Goal: Task Accomplishment & Management: Use online tool/utility

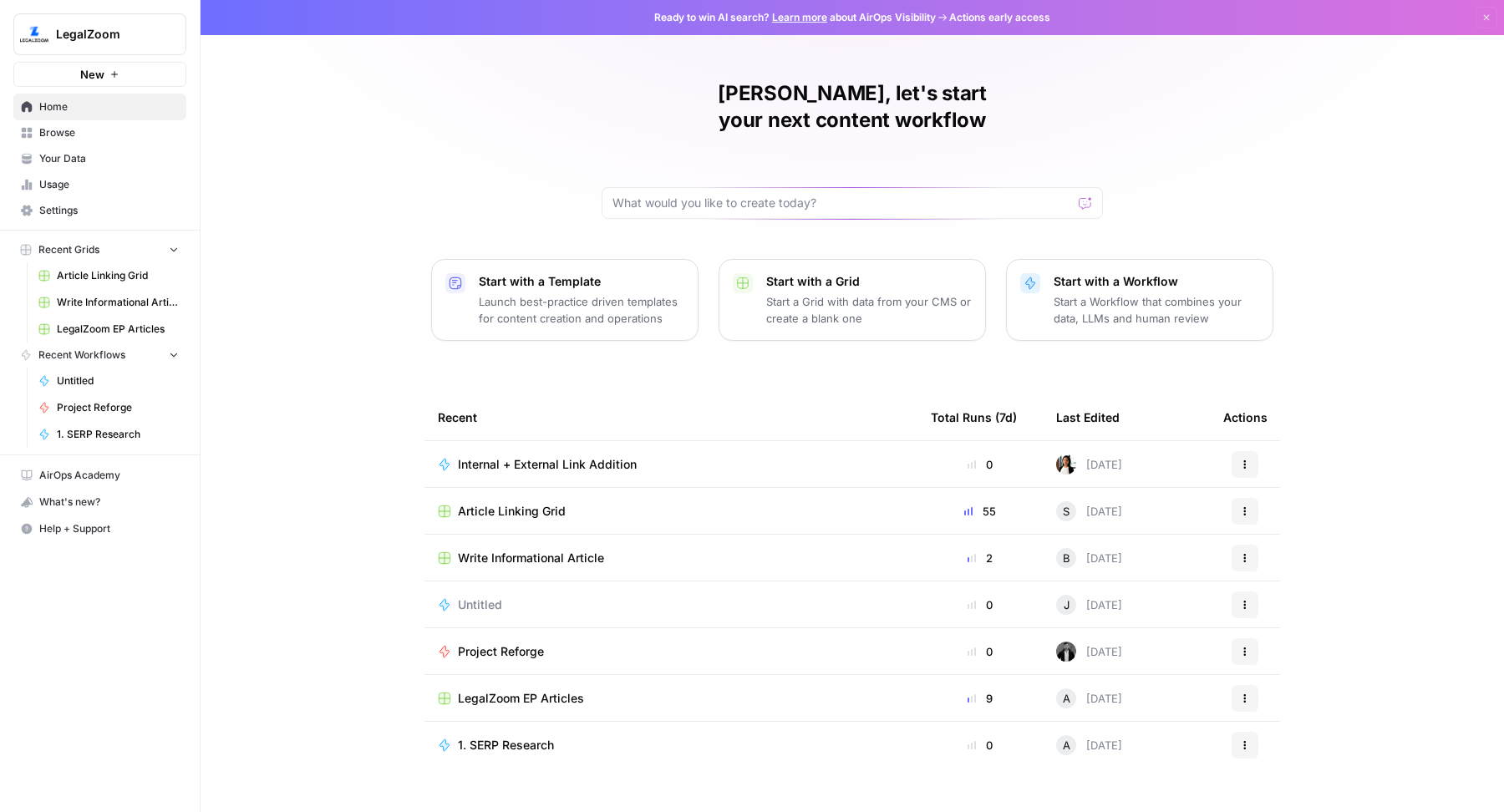
click at [344, 242] on div "Zoe, let's start your next content workflow Start with a Template Launch best-p…" at bounding box center [852, 406] width 1304 height 812
click at [541, 503] on span "Article Linking Grid" at bounding box center [511, 510] width 107 height 16
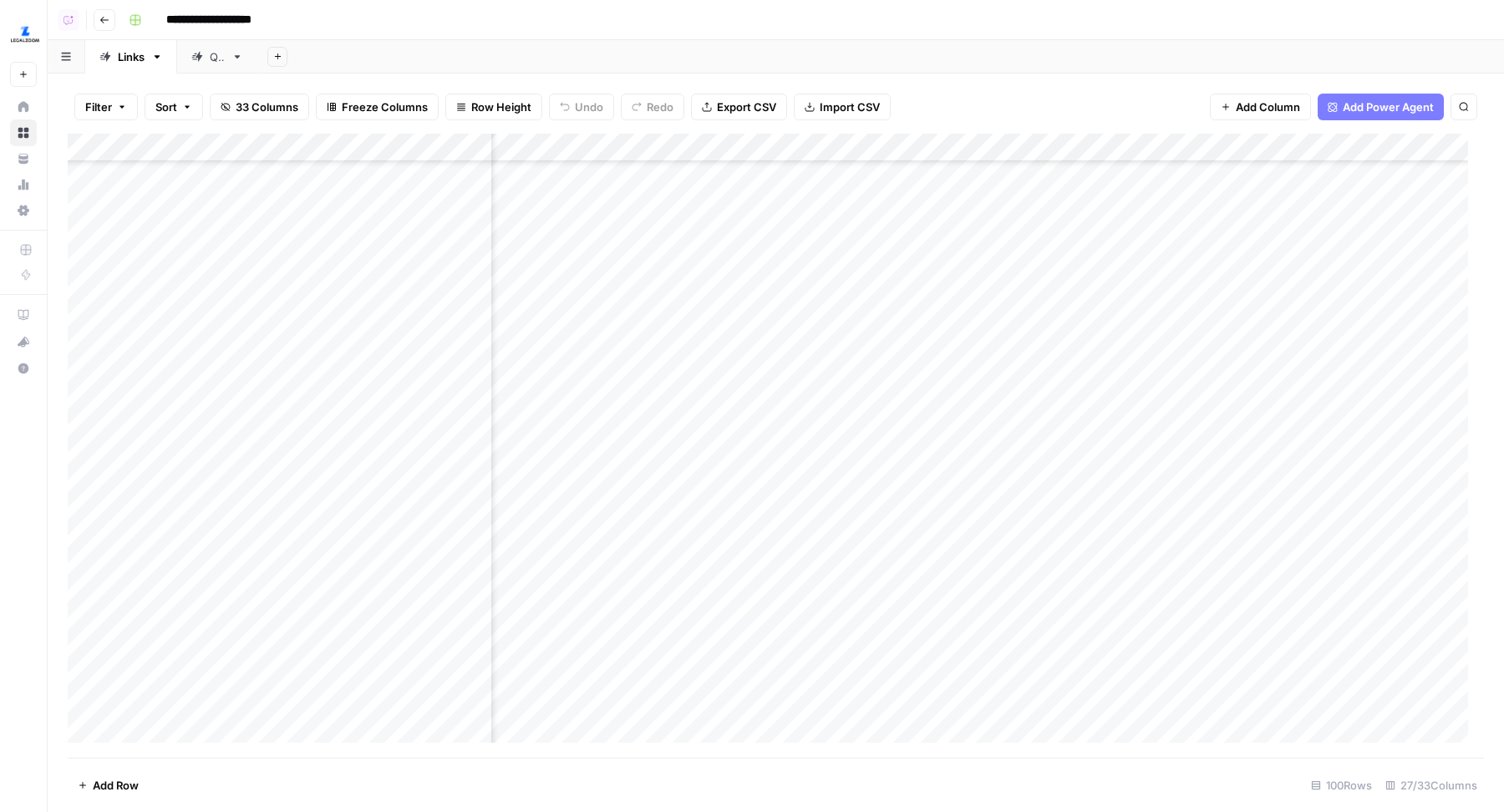
scroll to position [327, 3816]
click at [810, 388] on div "Add Column" at bounding box center [776, 446] width 1416 height 625
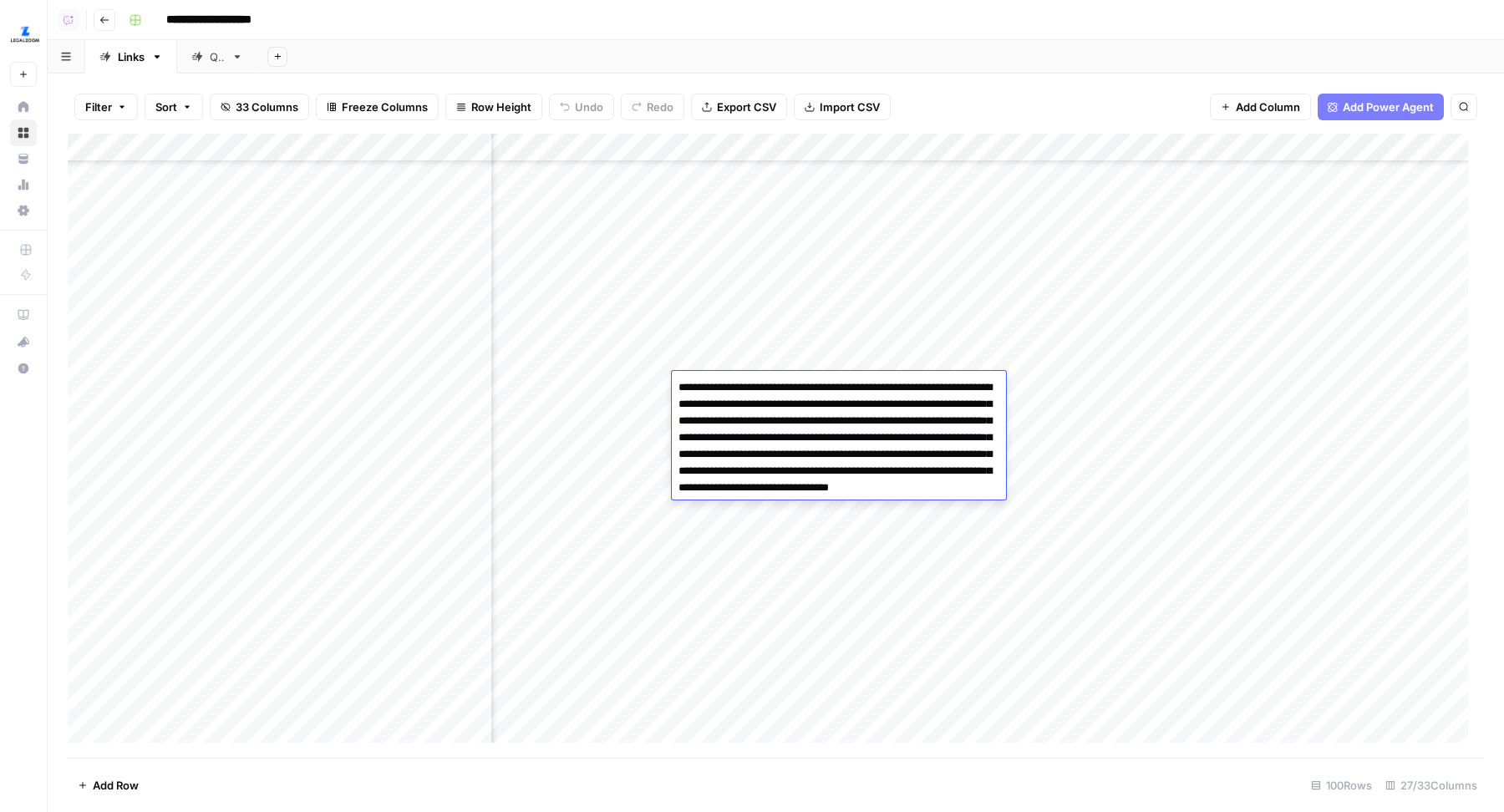
click at [805, 436] on textarea "**********" at bounding box center [839, 462] width 334 height 174
drag, startPoint x: 779, startPoint y: 438, endPoint x: 672, endPoint y: 388, distance: 118.1
click at [672, 388] on textarea "**********" at bounding box center [839, 462] width 334 height 174
click at [877, 50] on div "Add Sheet" at bounding box center [880, 57] width 1246 height 34
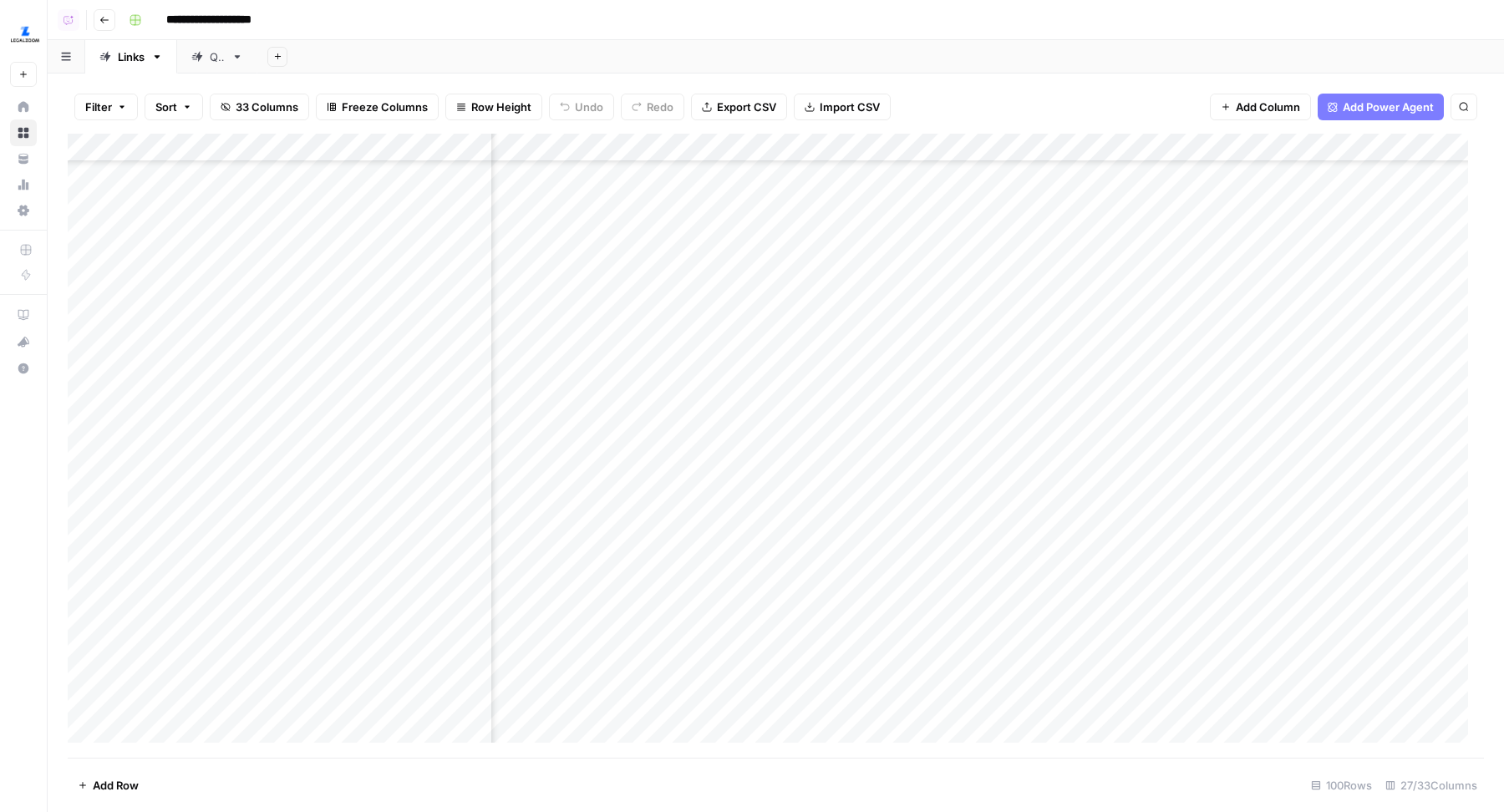
click at [815, 423] on div "Add Column" at bounding box center [776, 446] width 1416 height 625
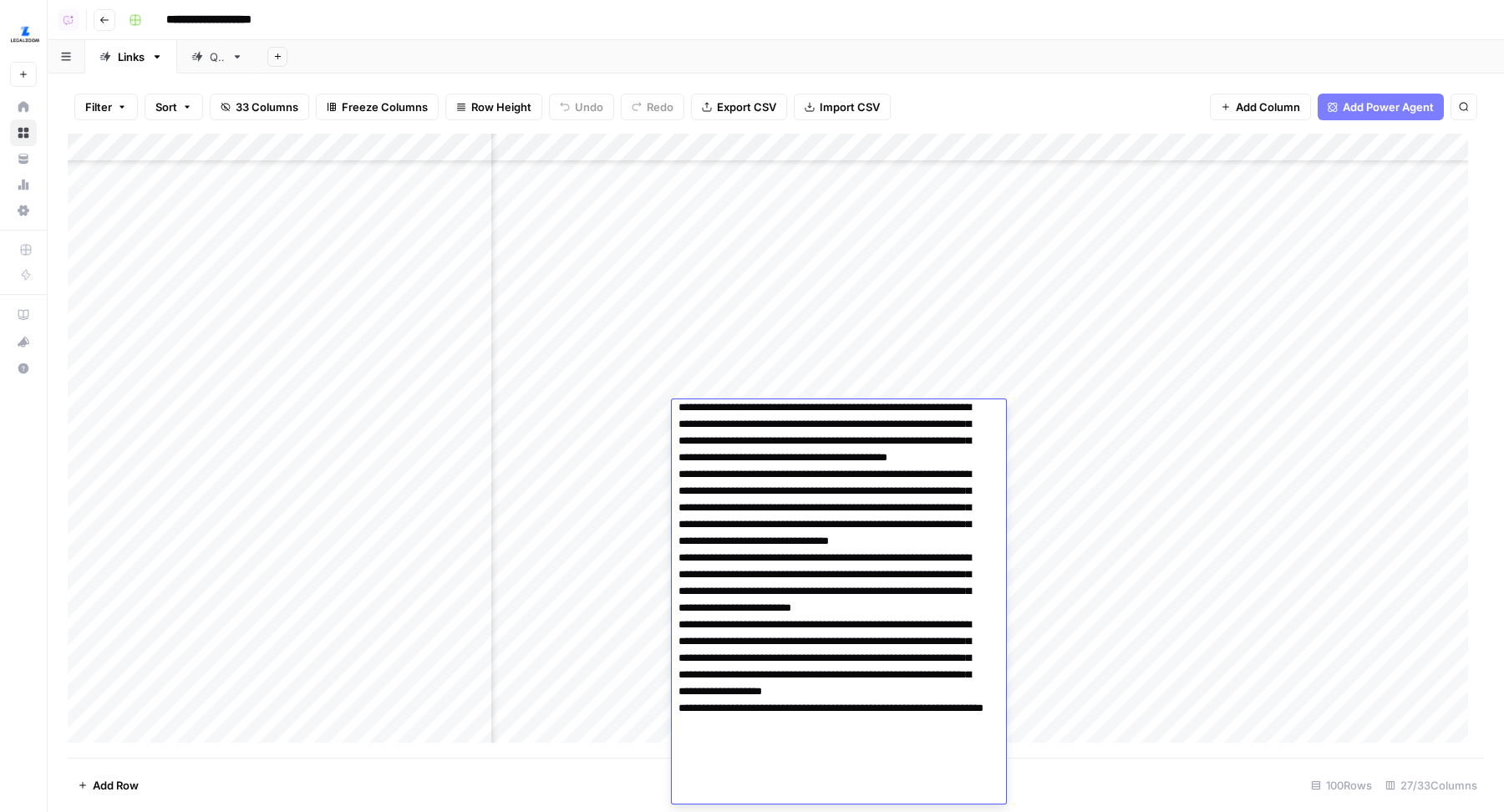
scroll to position [0, 0]
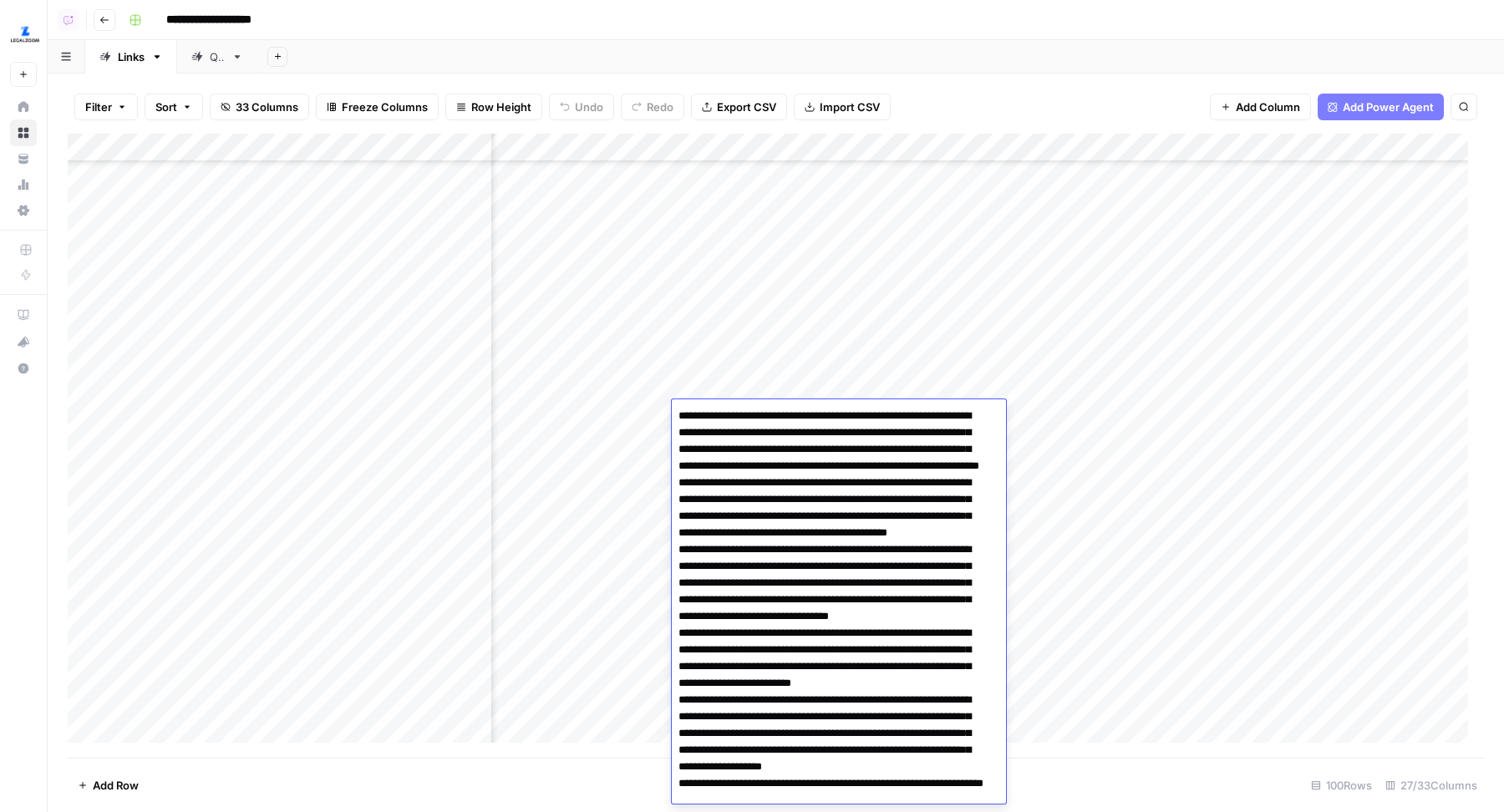
click at [808, 45] on div "Add Sheet" at bounding box center [880, 57] width 1246 height 34
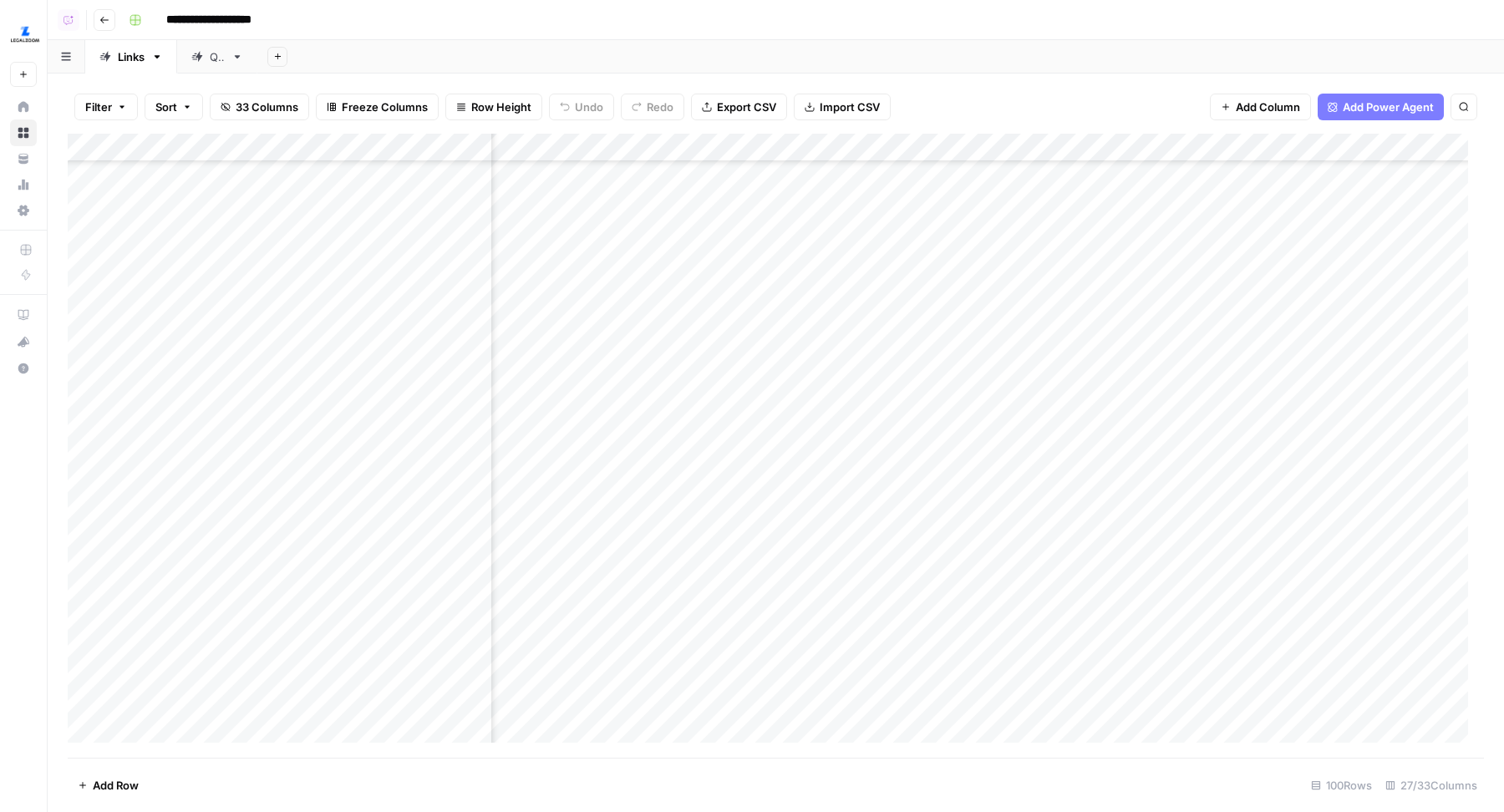
scroll to position [327, 597]
click at [801, 138] on div "Add Column" at bounding box center [776, 446] width 1416 height 625
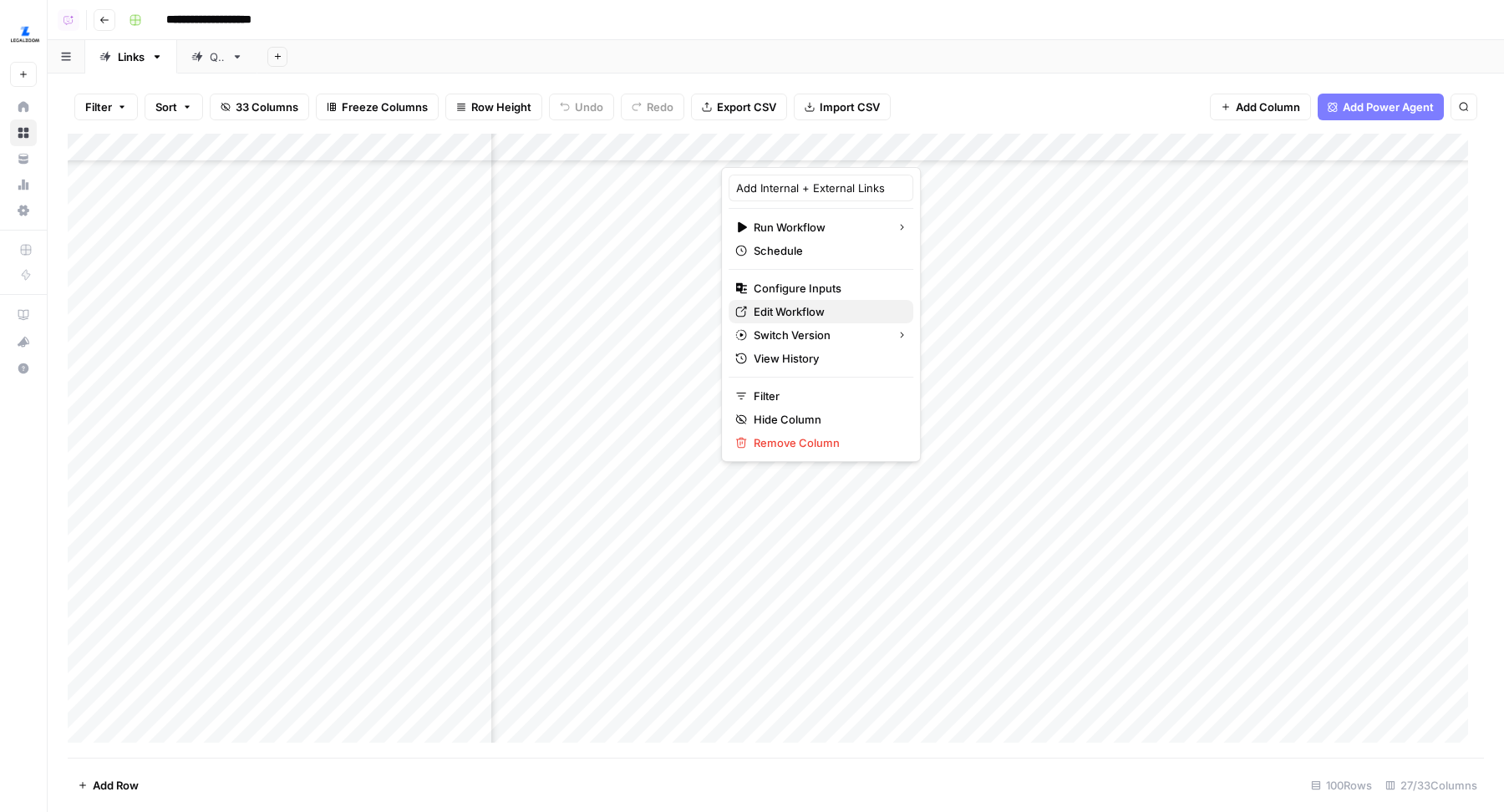
click at [805, 306] on span "Edit Workflow" at bounding box center [827, 311] width 146 height 16
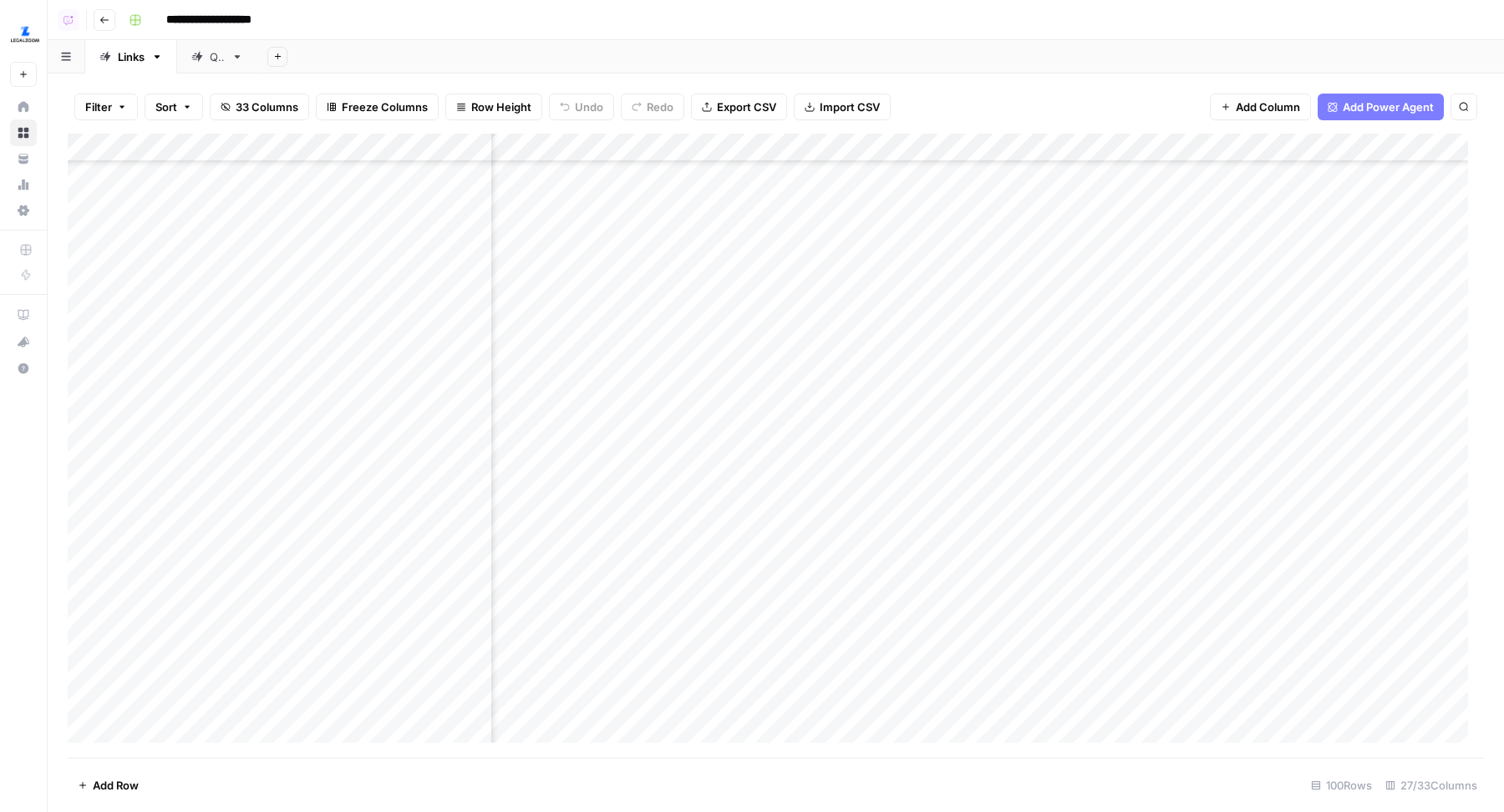
scroll to position [327, 749]
click at [789, 388] on div "Add Column" at bounding box center [776, 446] width 1416 height 625
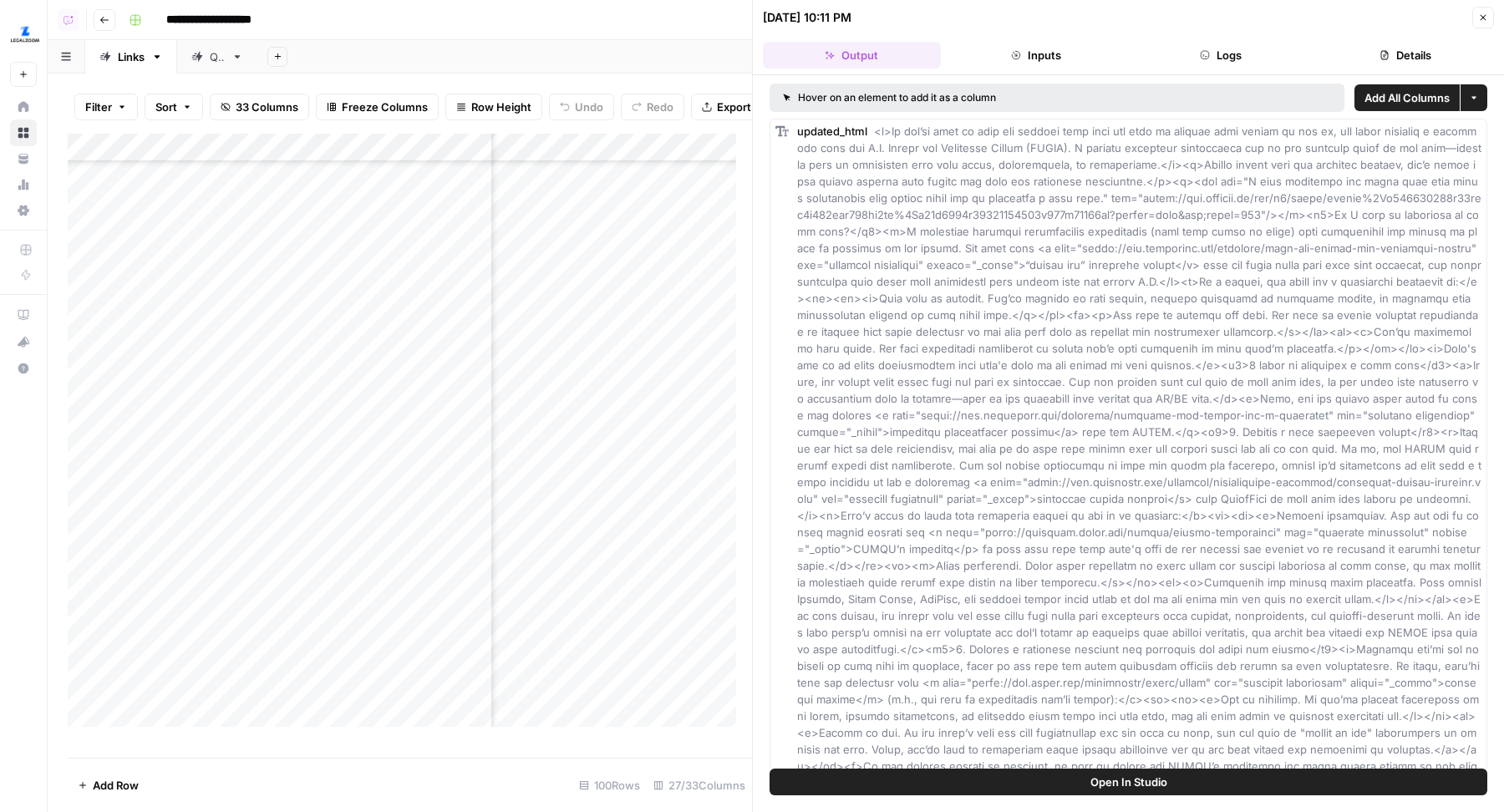
click at [1049, 775] on button "Open In Studio" at bounding box center [1128, 781] width 718 height 27
click at [1484, 22] on button "Close" at bounding box center [1483, 17] width 21 height 21
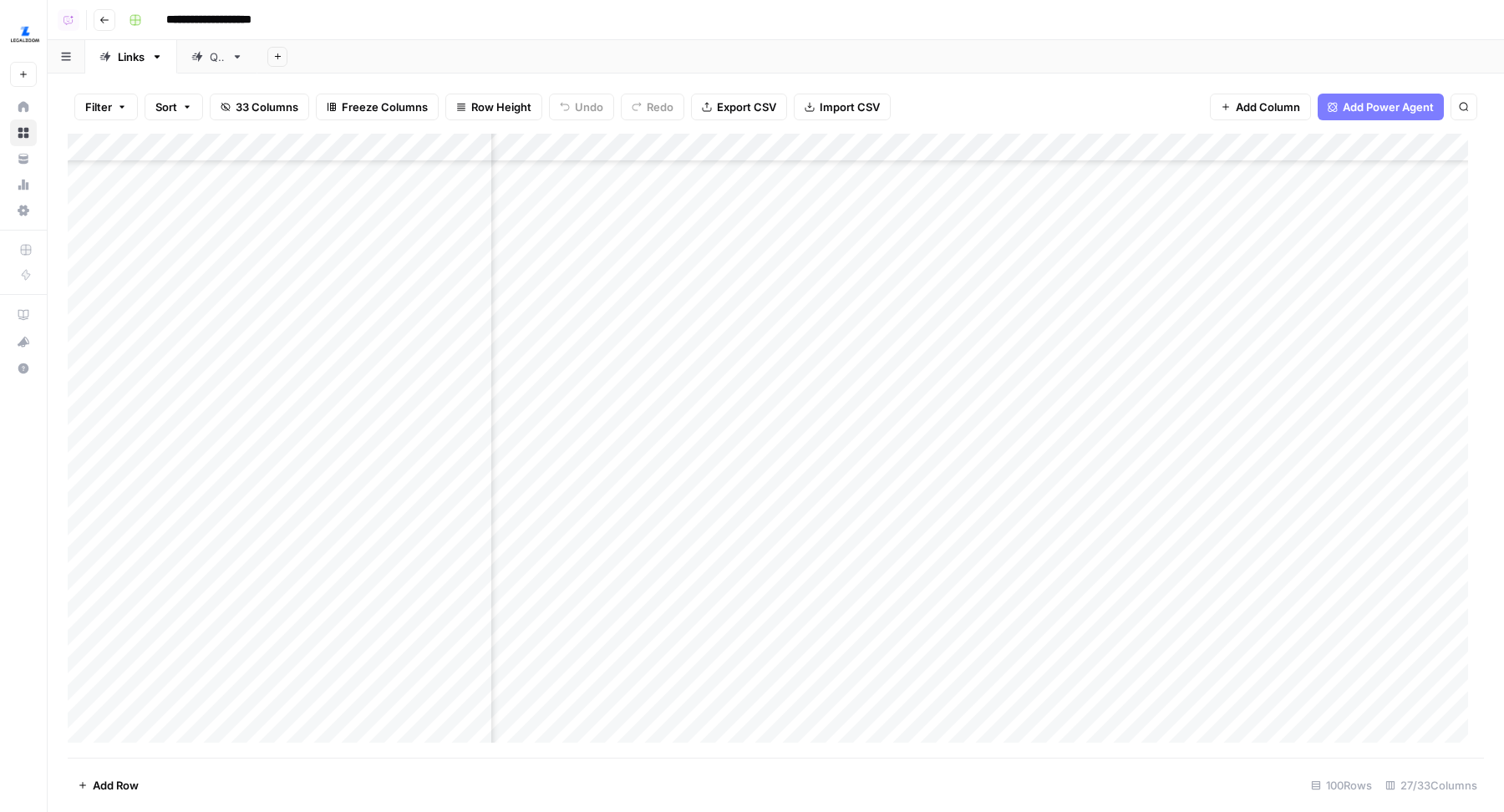
scroll to position [327, 3699]
click at [893, 380] on div "Add Column" at bounding box center [776, 446] width 1416 height 625
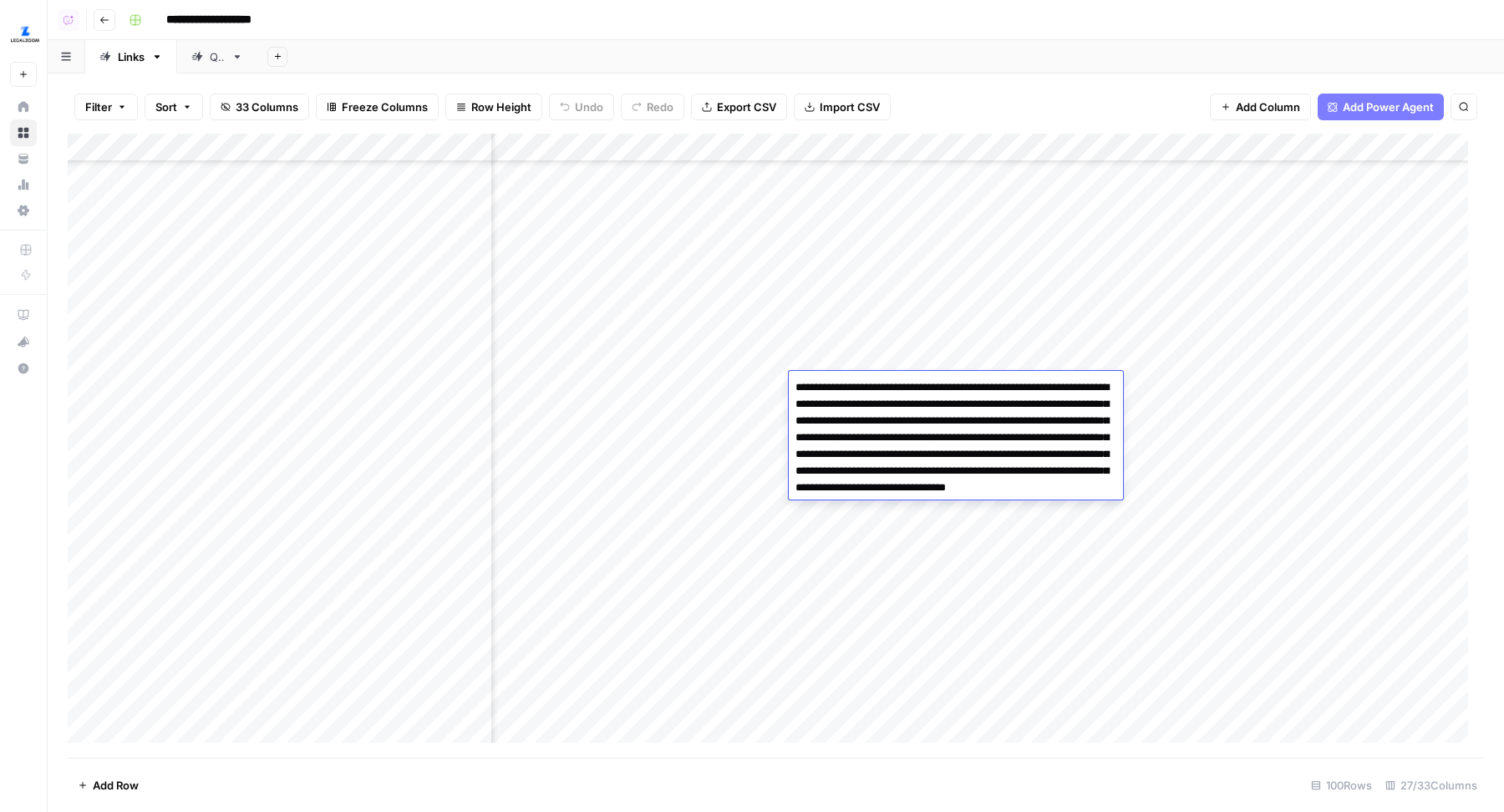
scroll to position [327, 3464]
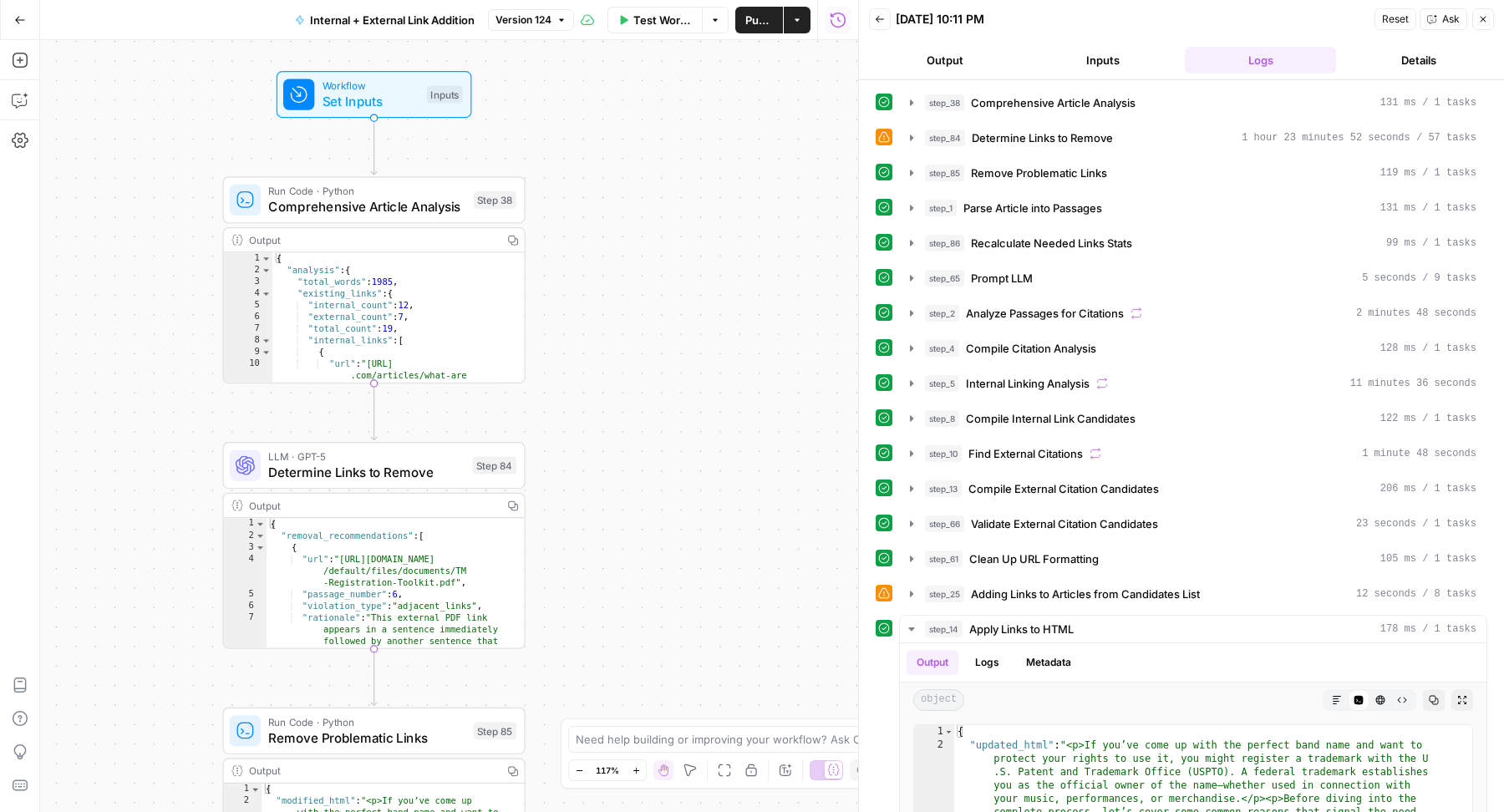
click at [542, 27] on button "Version 124" at bounding box center [531, 20] width 86 height 21
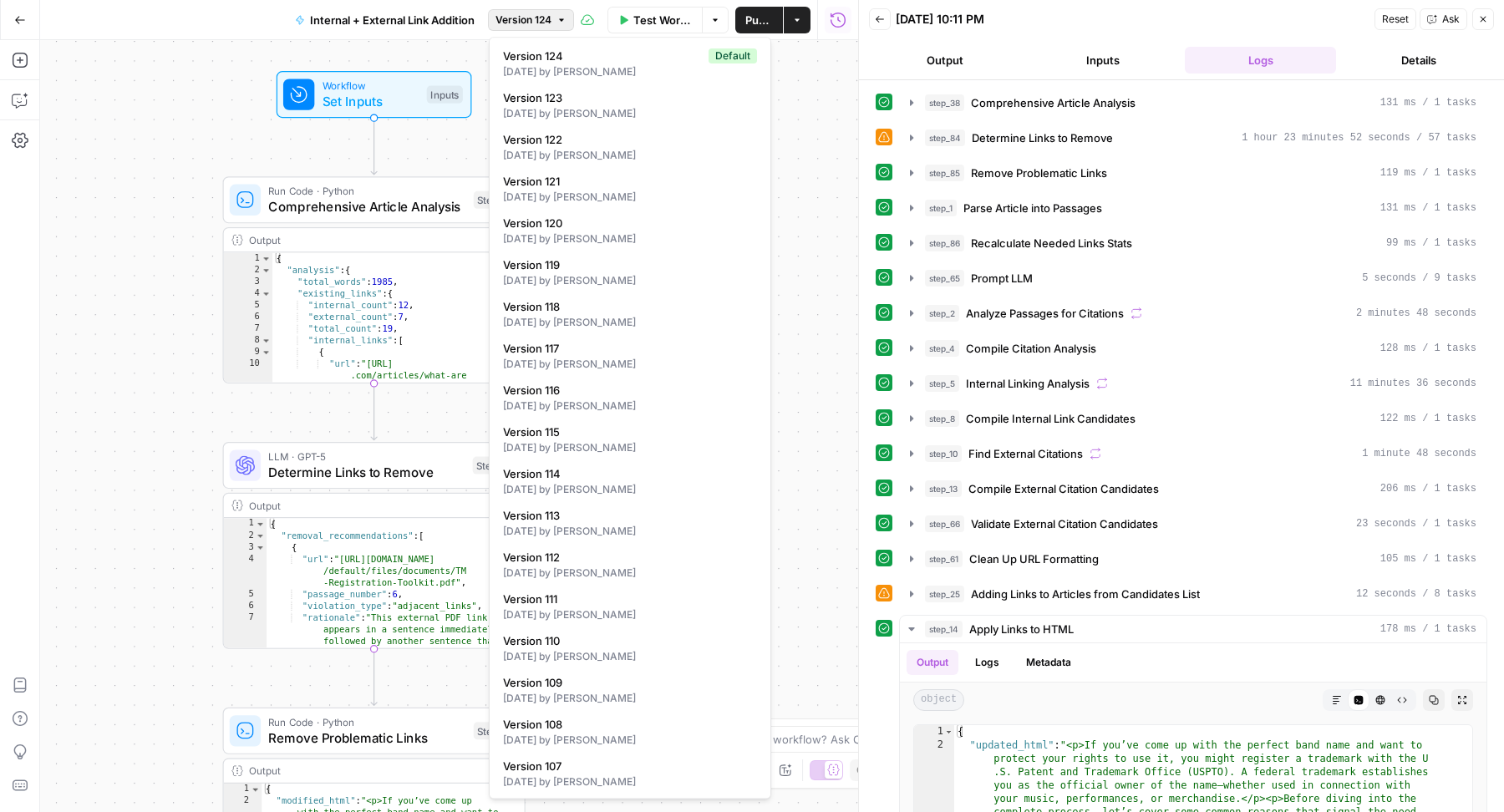
click at [542, 27] on button "Version 124" at bounding box center [531, 20] width 86 height 21
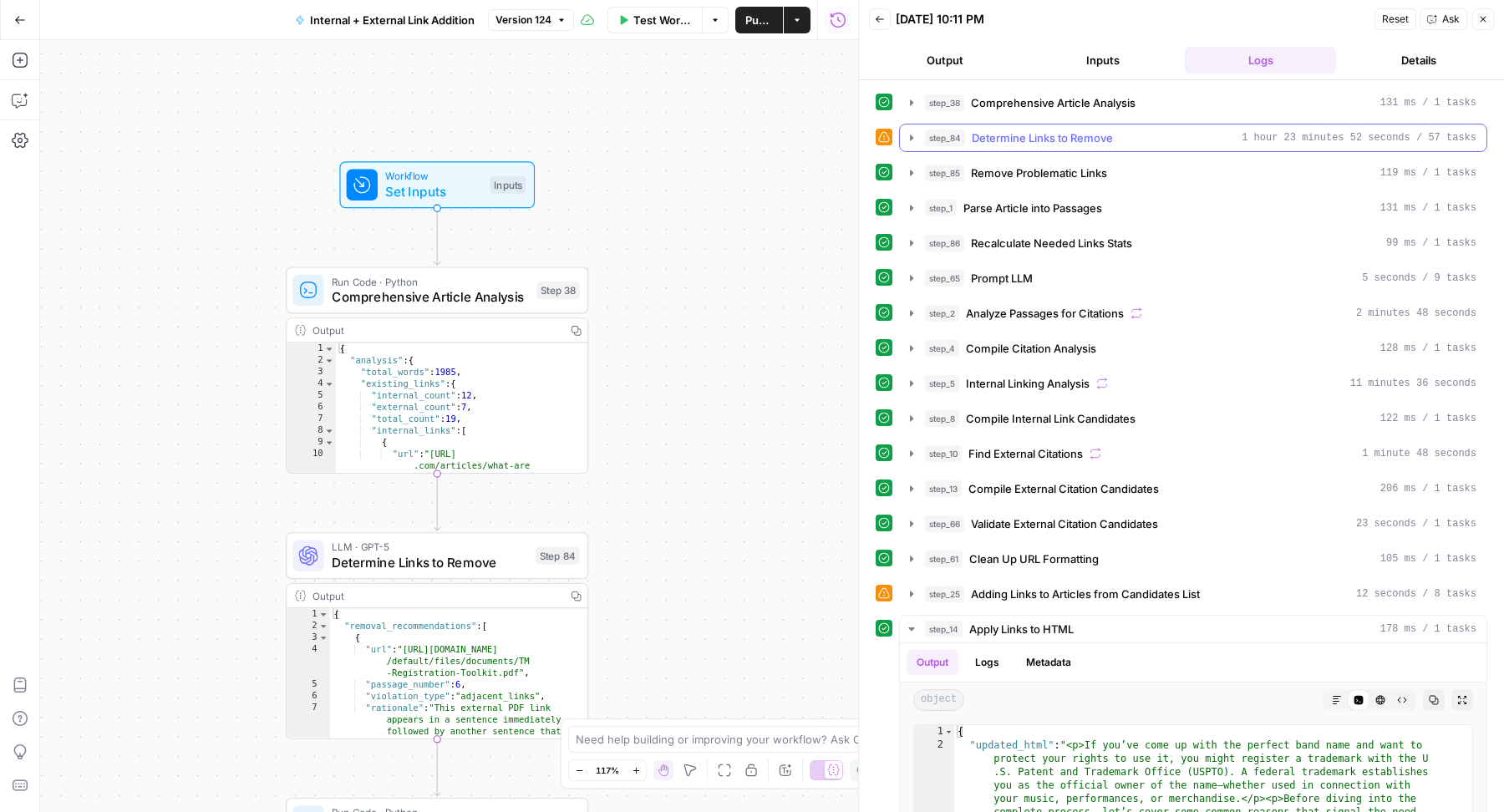
click at [1075, 140] on span "Determine Links to Remove" at bounding box center [1042, 137] width 141 height 16
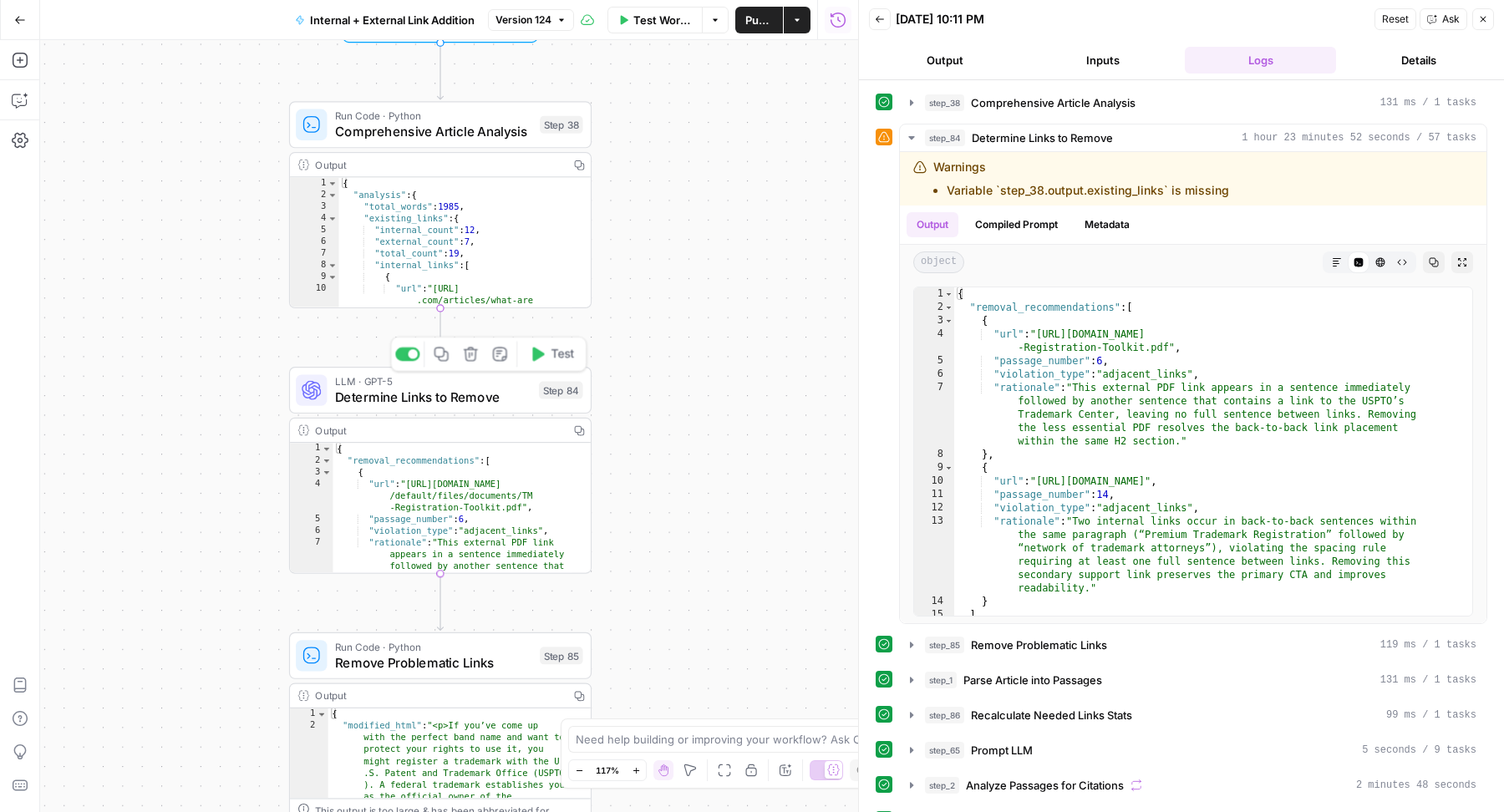
click at [486, 393] on span "Determine Links to Remove" at bounding box center [433, 397] width 196 height 19
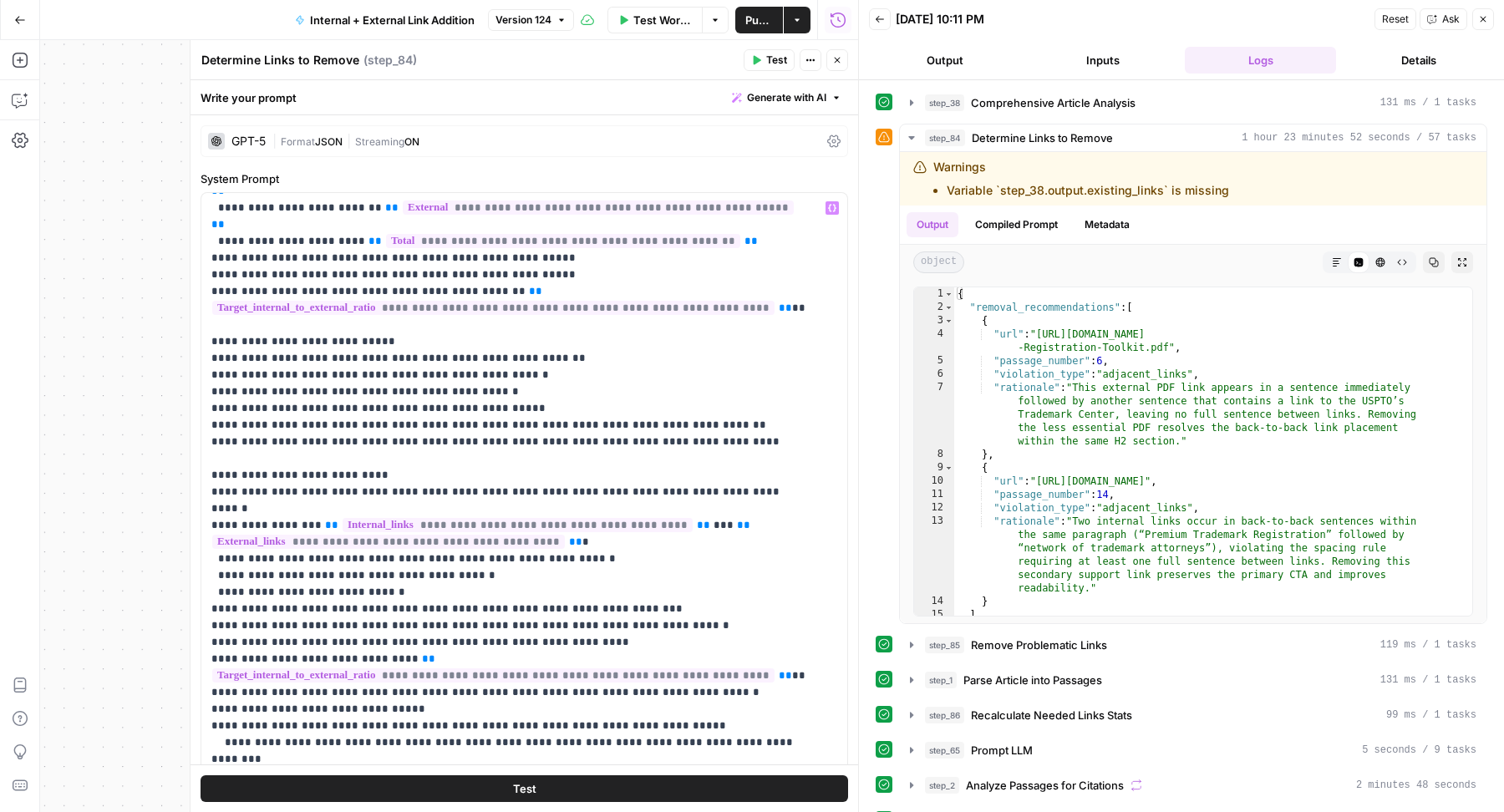
scroll to position [1600, 0]
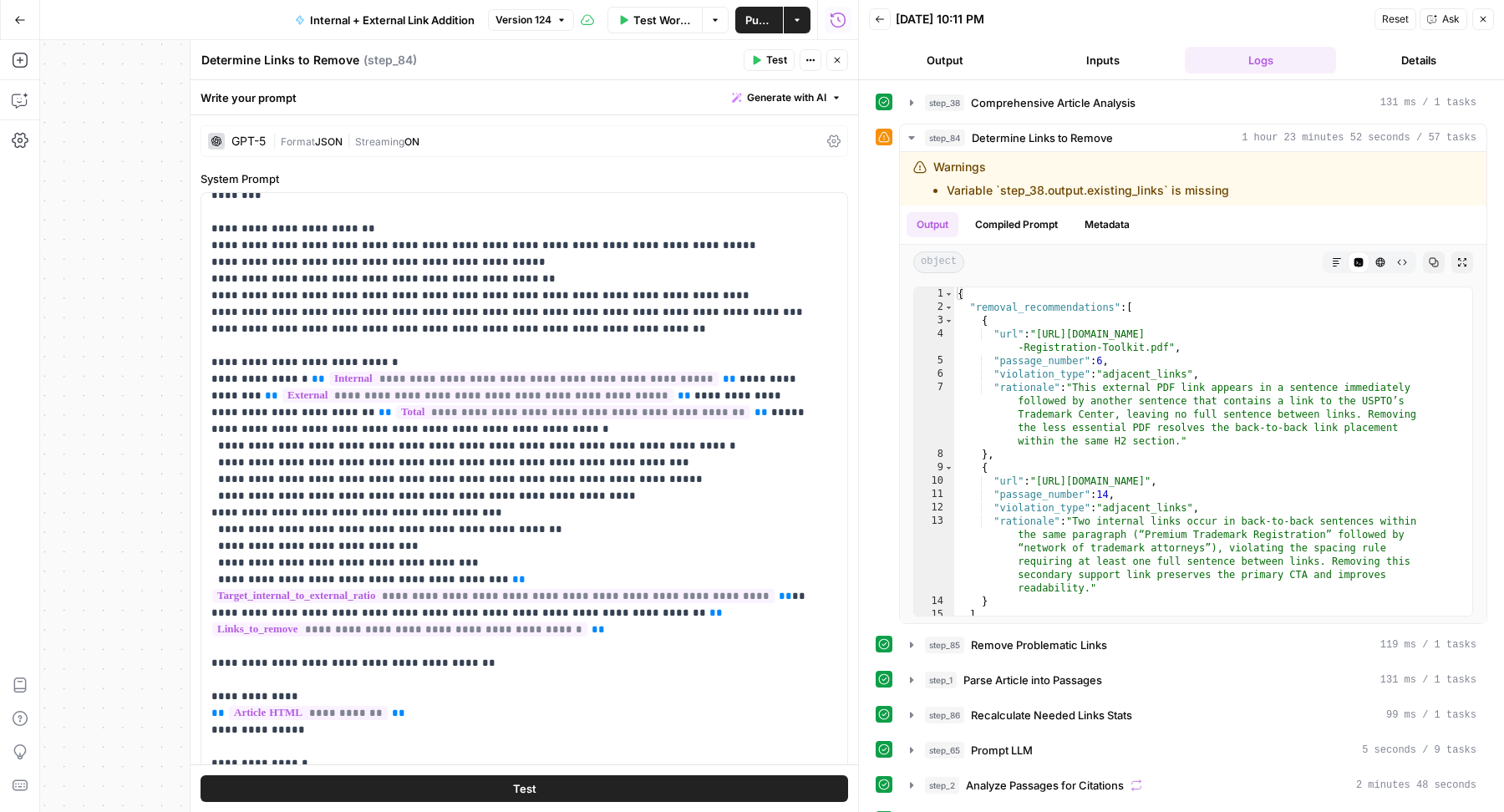
click at [773, 86] on div "Write your prompt Generate with AI" at bounding box center [524, 97] width 668 height 34
click at [756, 90] on span "Generate with AI" at bounding box center [786, 97] width 79 height 15
click at [759, 182] on div "Improve your existing prompt" at bounding box center [748, 188] width 139 height 15
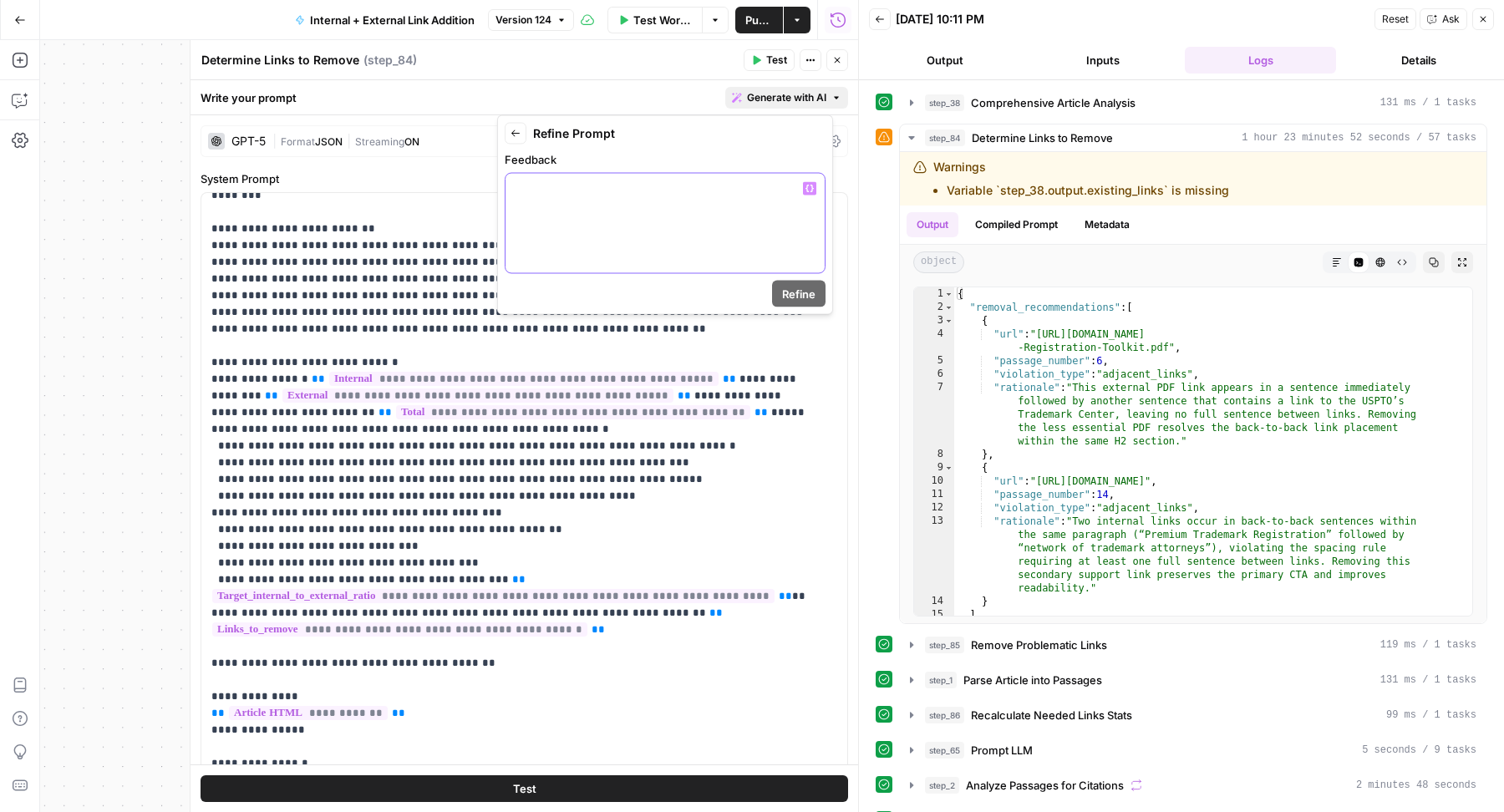
click at [706, 204] on div at bounding box center [664, 223] width 319 height 100
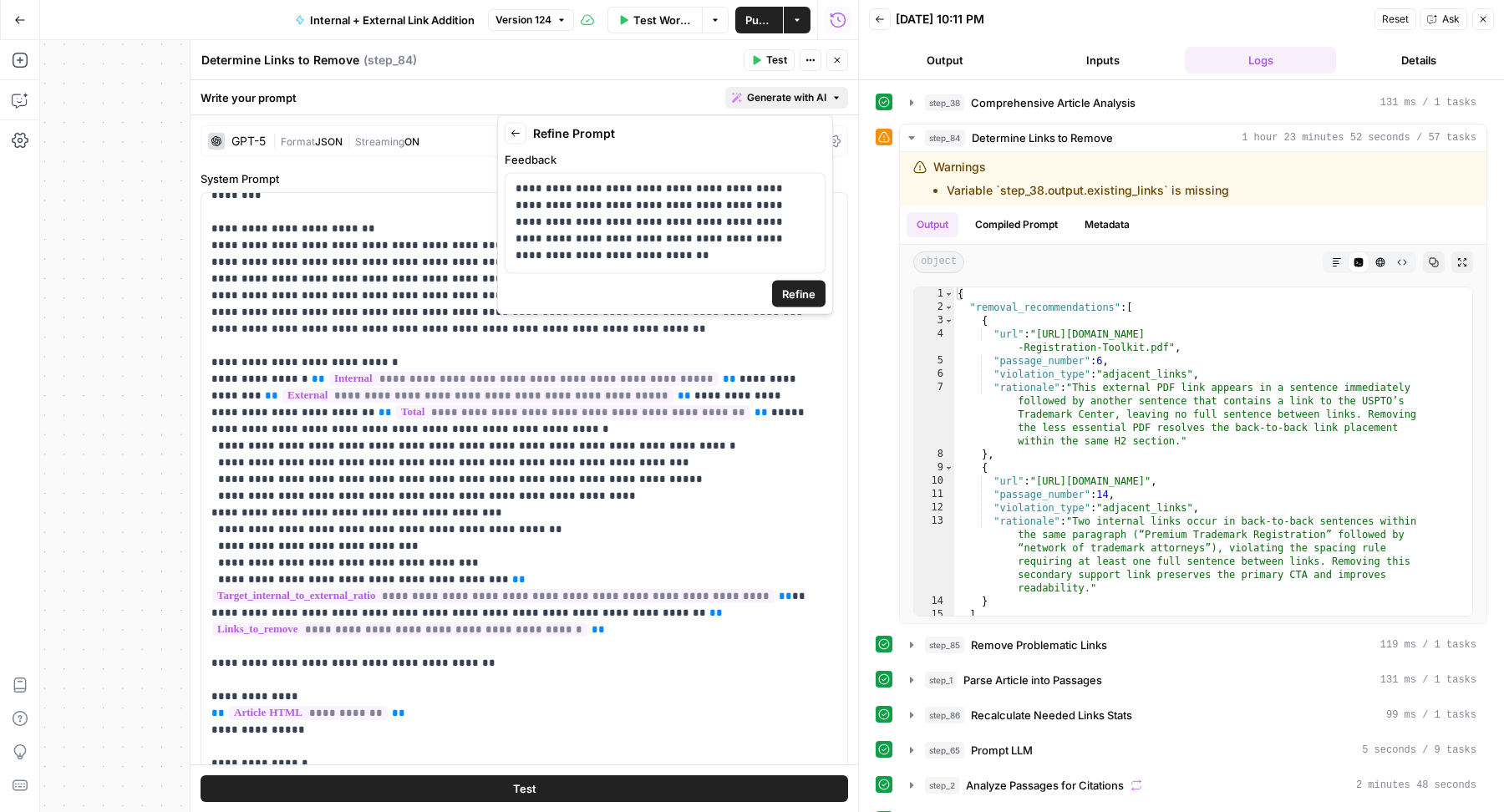
click at [803, 286] on span "Refine" at bounding box center [798, 293] width 34 height 16
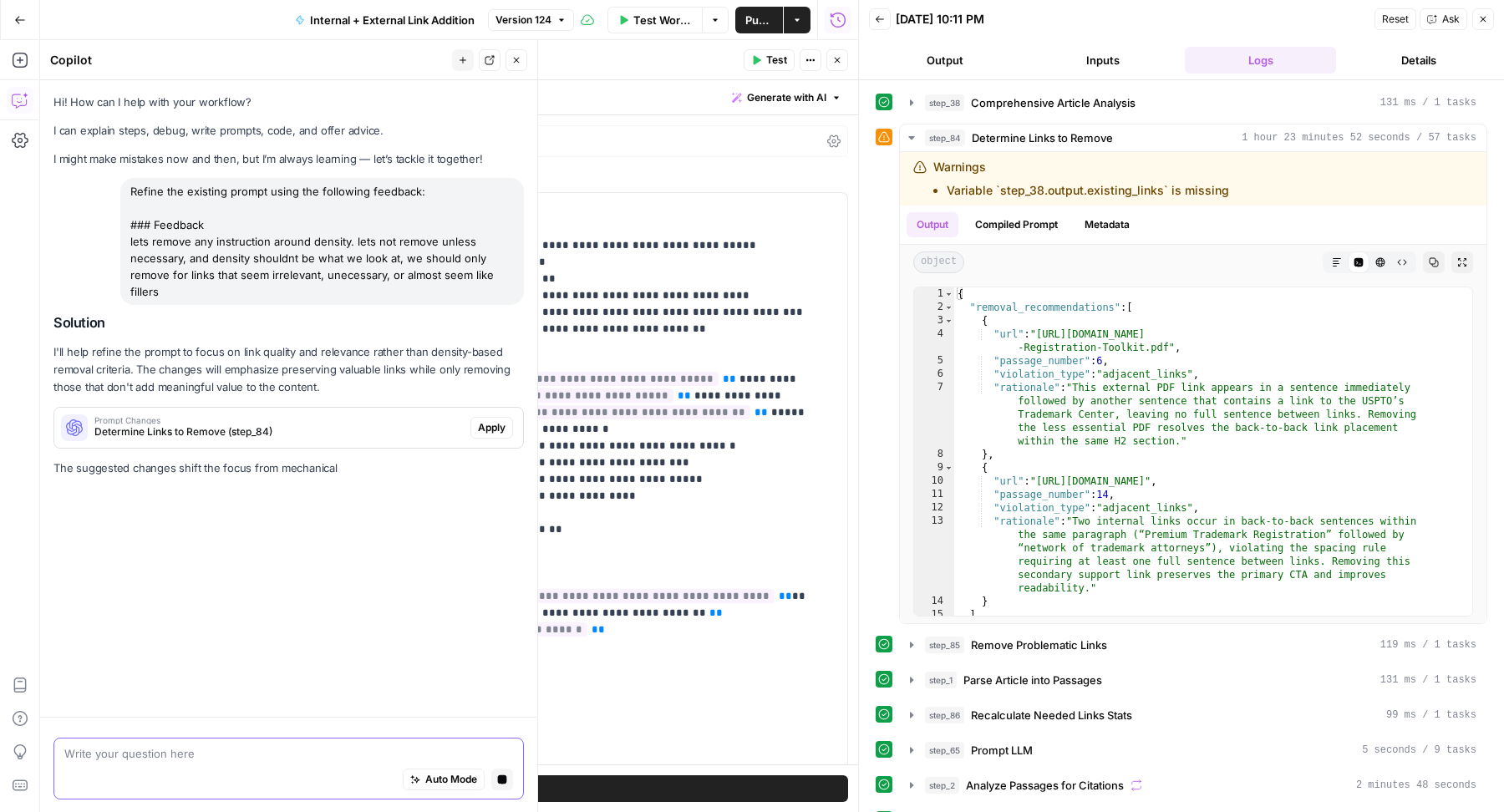
scroll to position [0, 0]
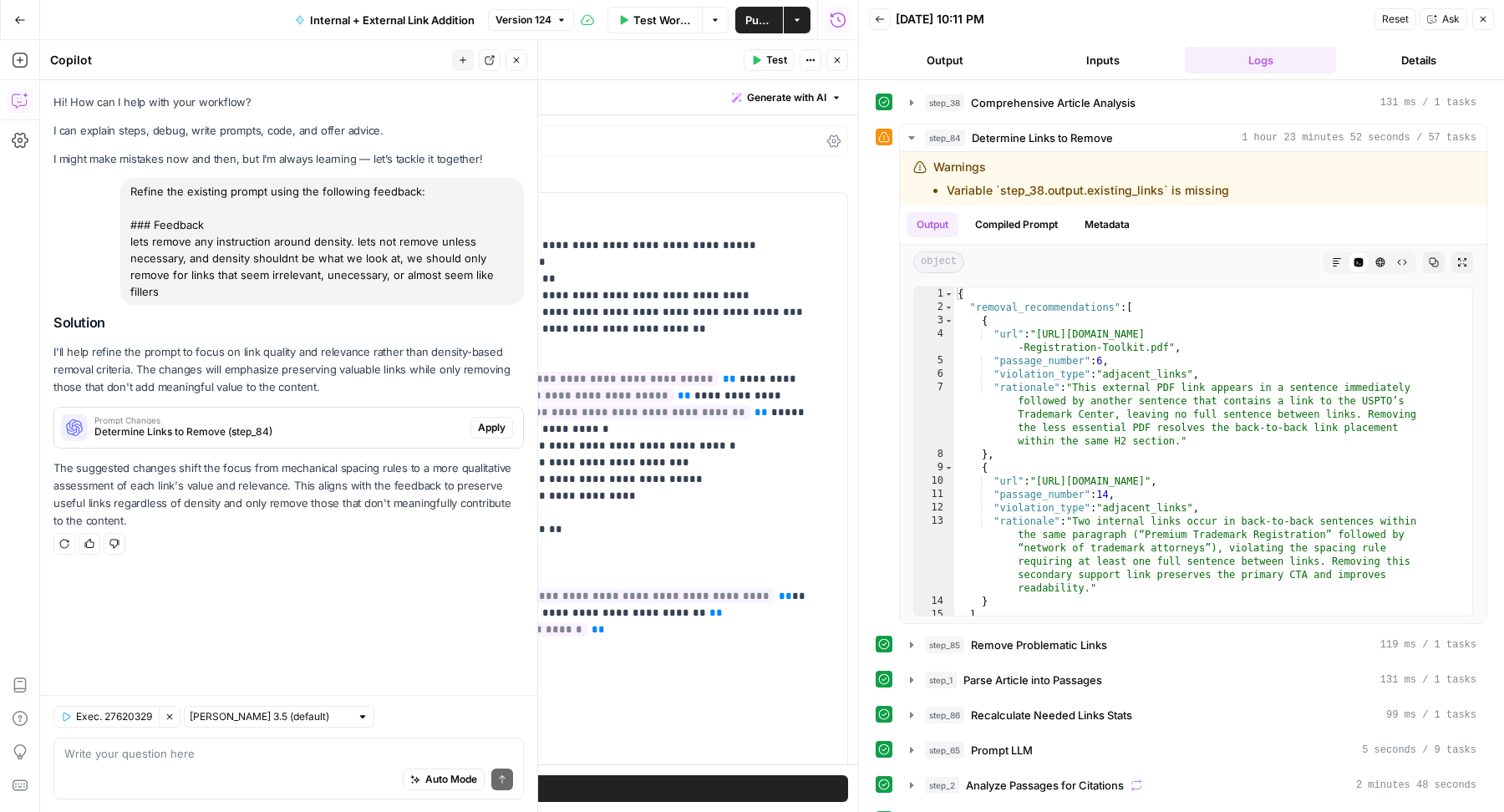
click at [1086, 62] on button "Inputs" at bounding box center [1103, 59] width 151 height 27
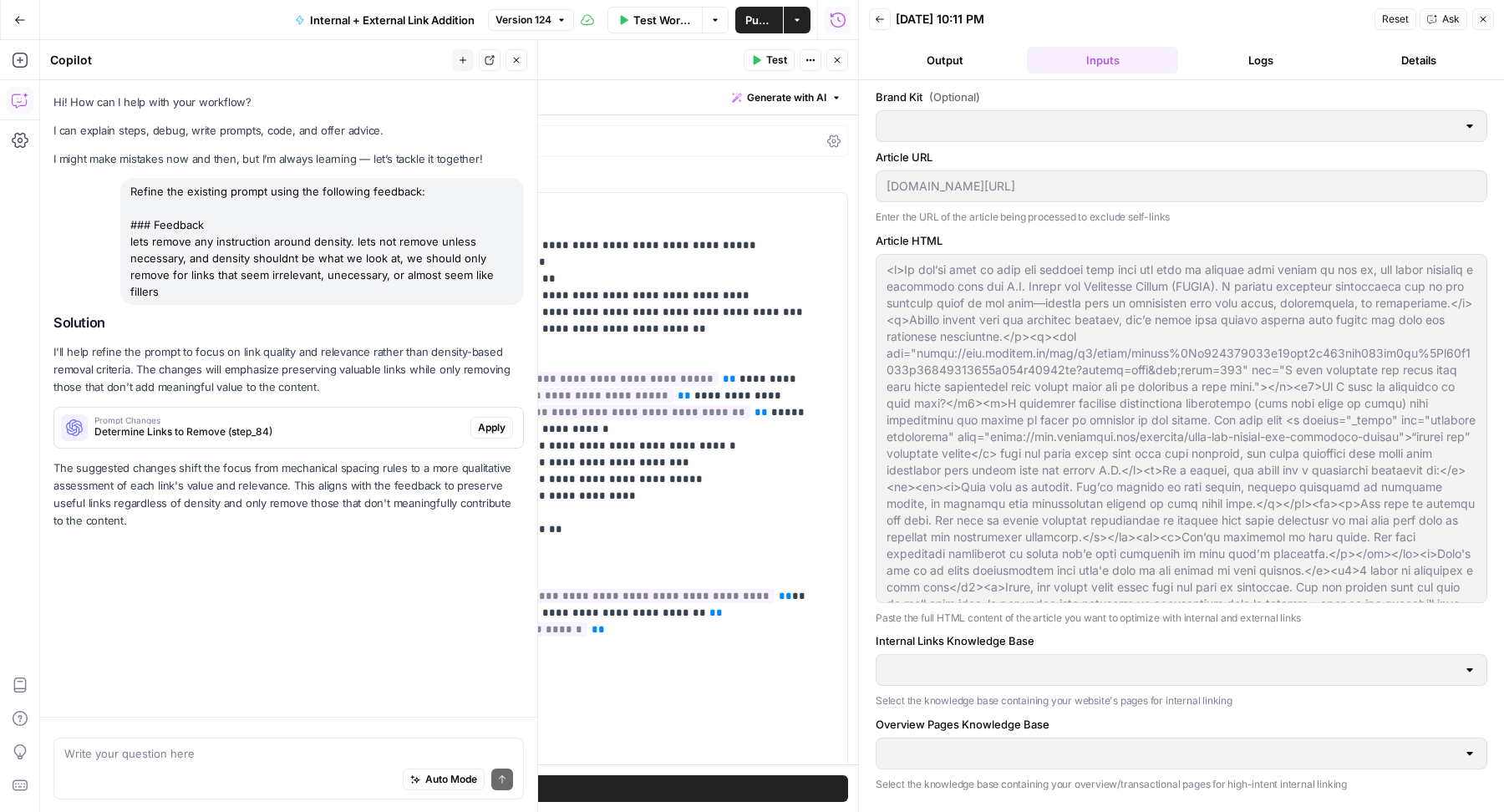
click at [1489, 13] on button "Close" at bounding box center [1483, 19] width 21 height 21
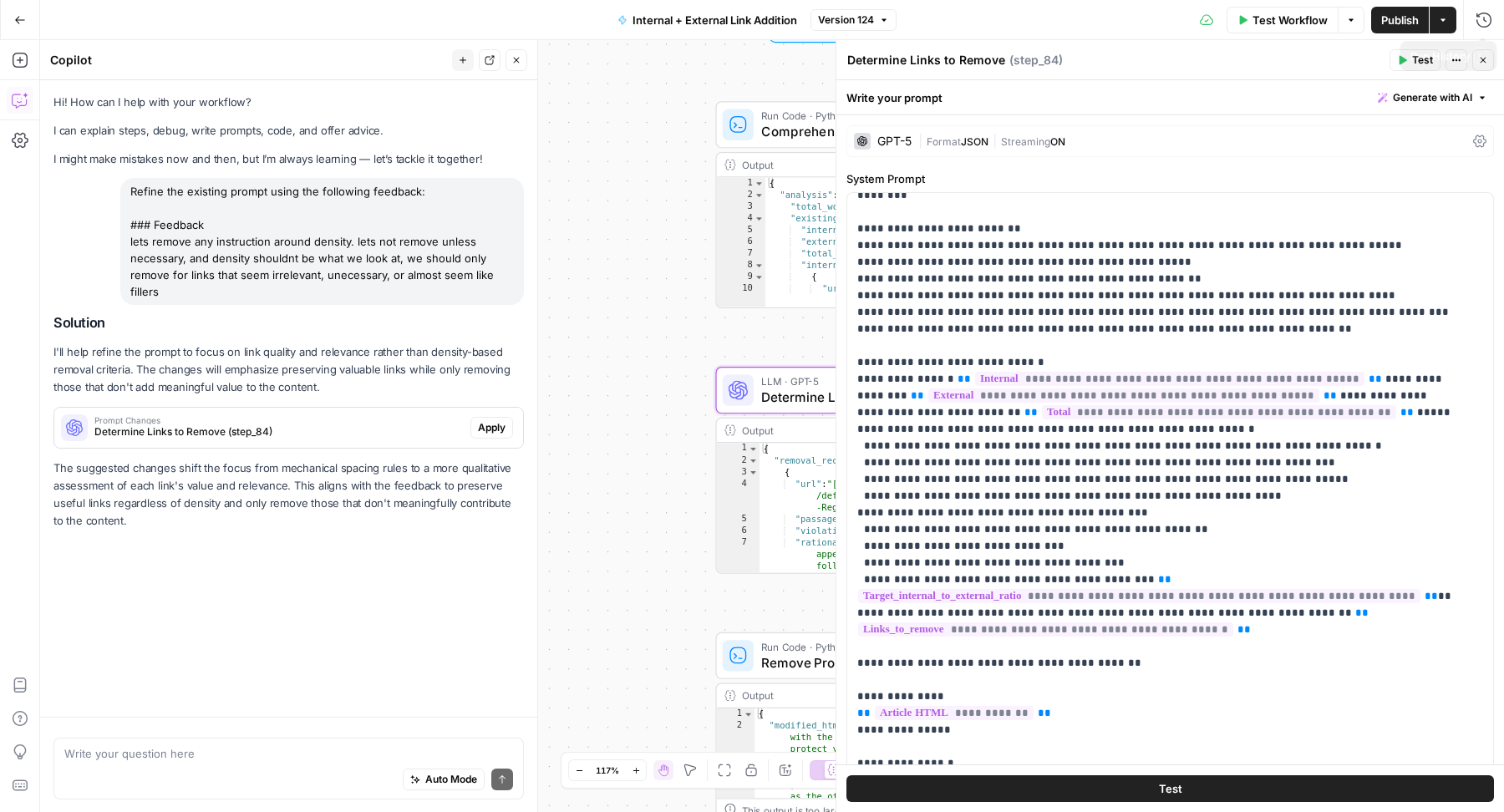
click at [1448, 15] on span "button" at bounding box center [1443, 20] width 10 height 10
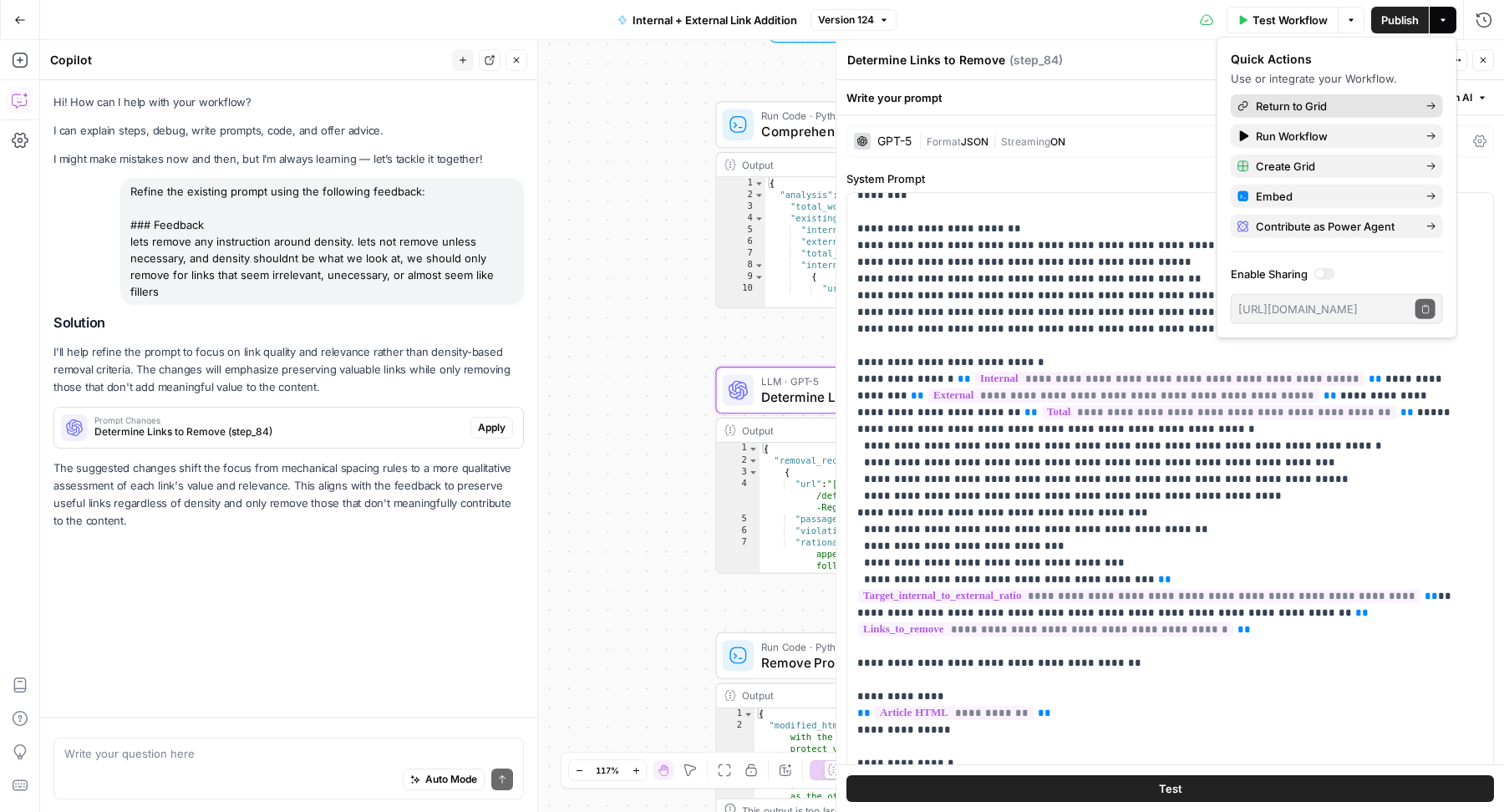
click at [1348, 106] on span "Return to Grid" at bounding box center [1334, 106] width 157 height 16
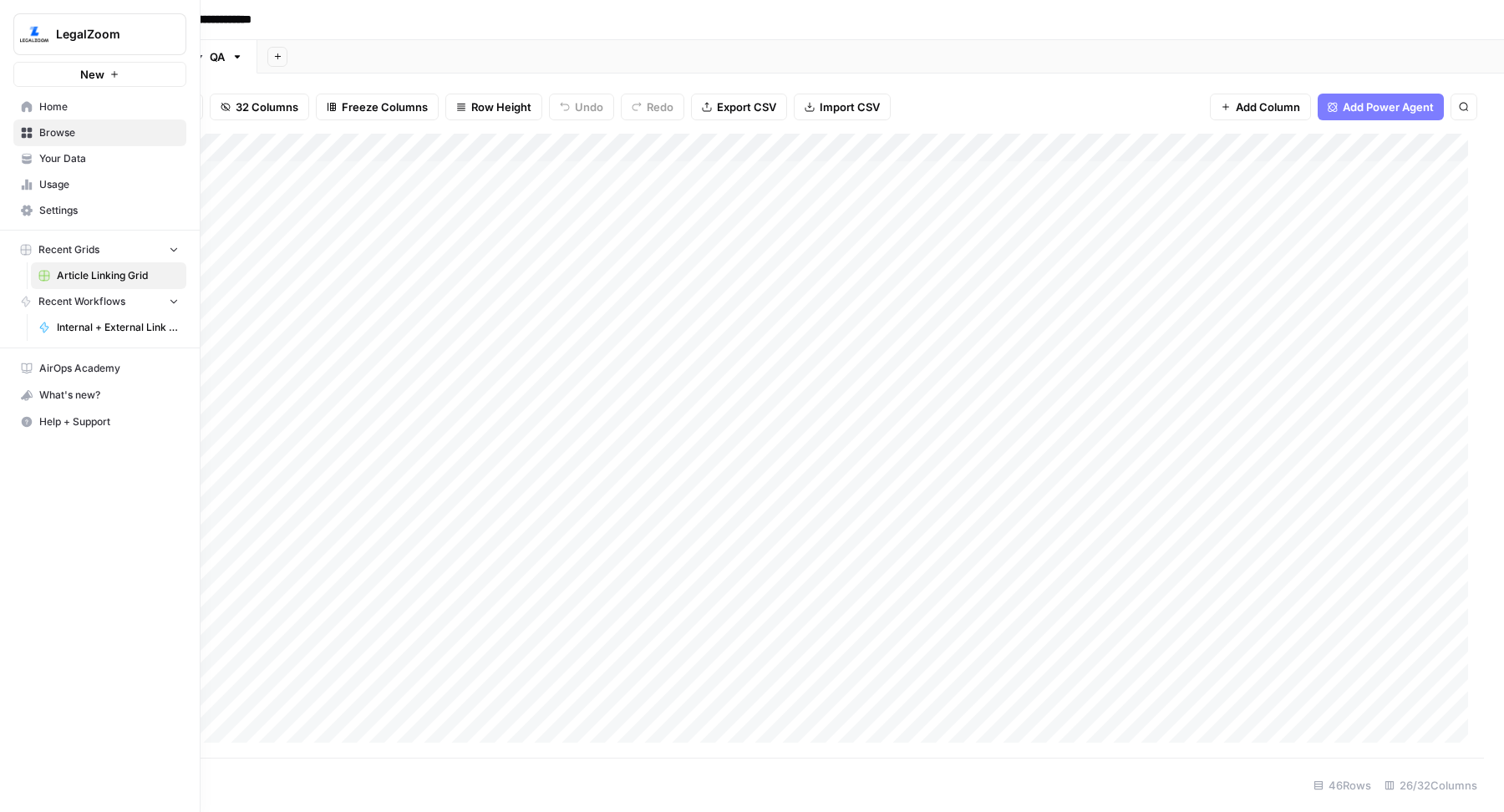
click at [81, 101] on span "Home" at bounding box center [109, 107] width 139 height 15
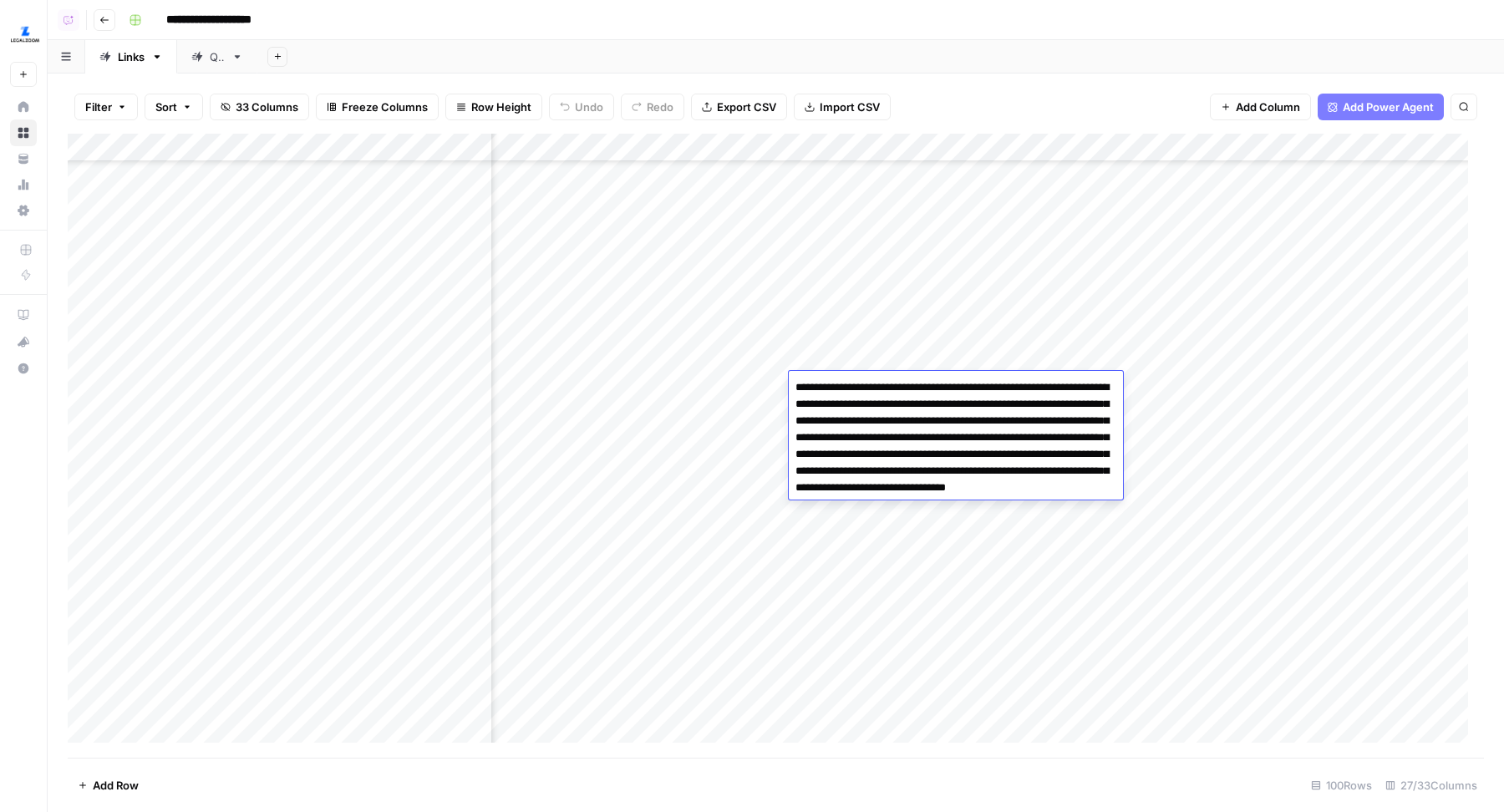
scroll to position [327, 3464]
click at [1171, 417] on div "Add Column" at bounding box center [776, 446] width 1416 height 625
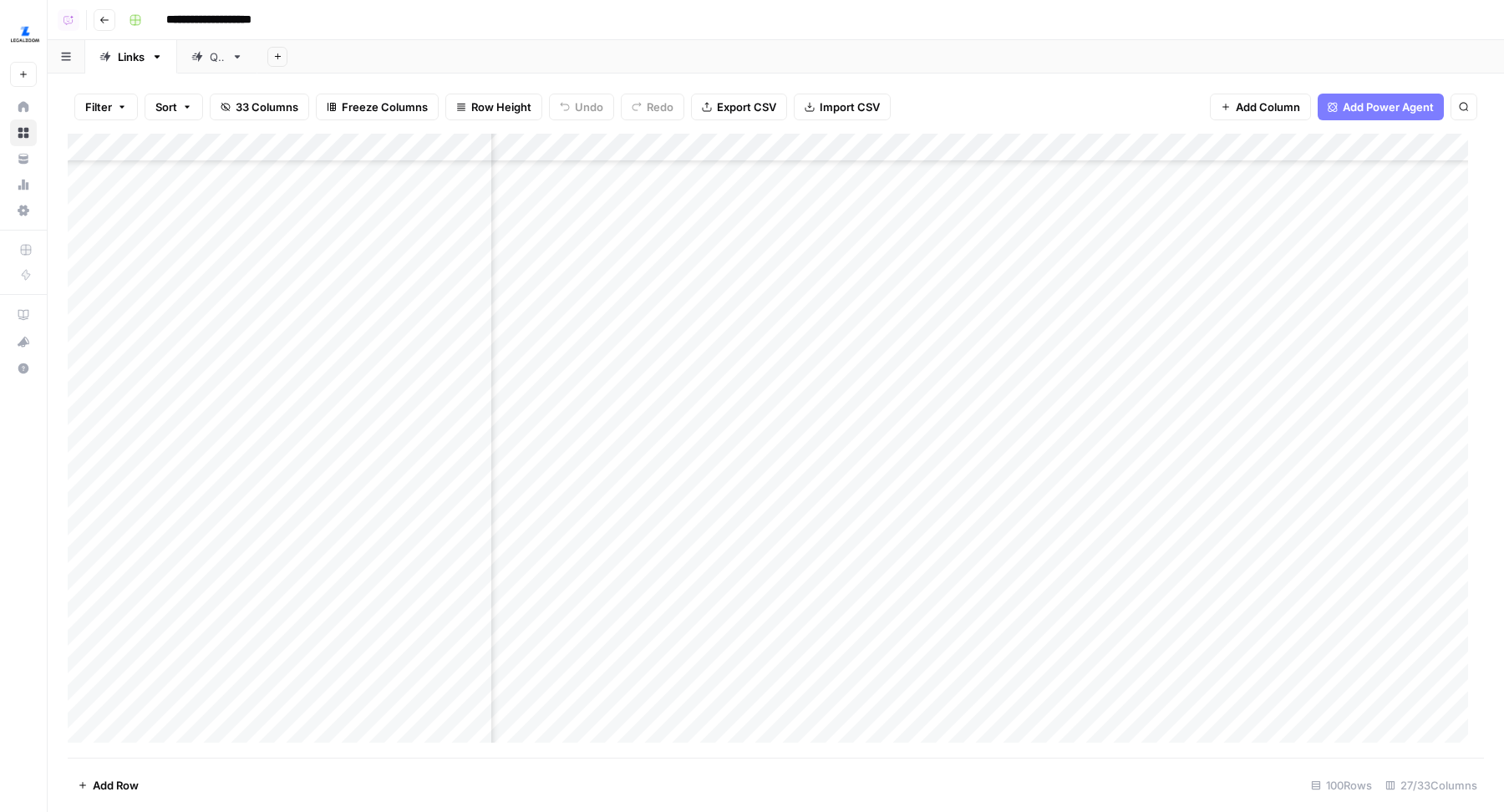
click at [1171, 417] on div "Add Column" at bounding box center [776, 446] width 1416 height 625
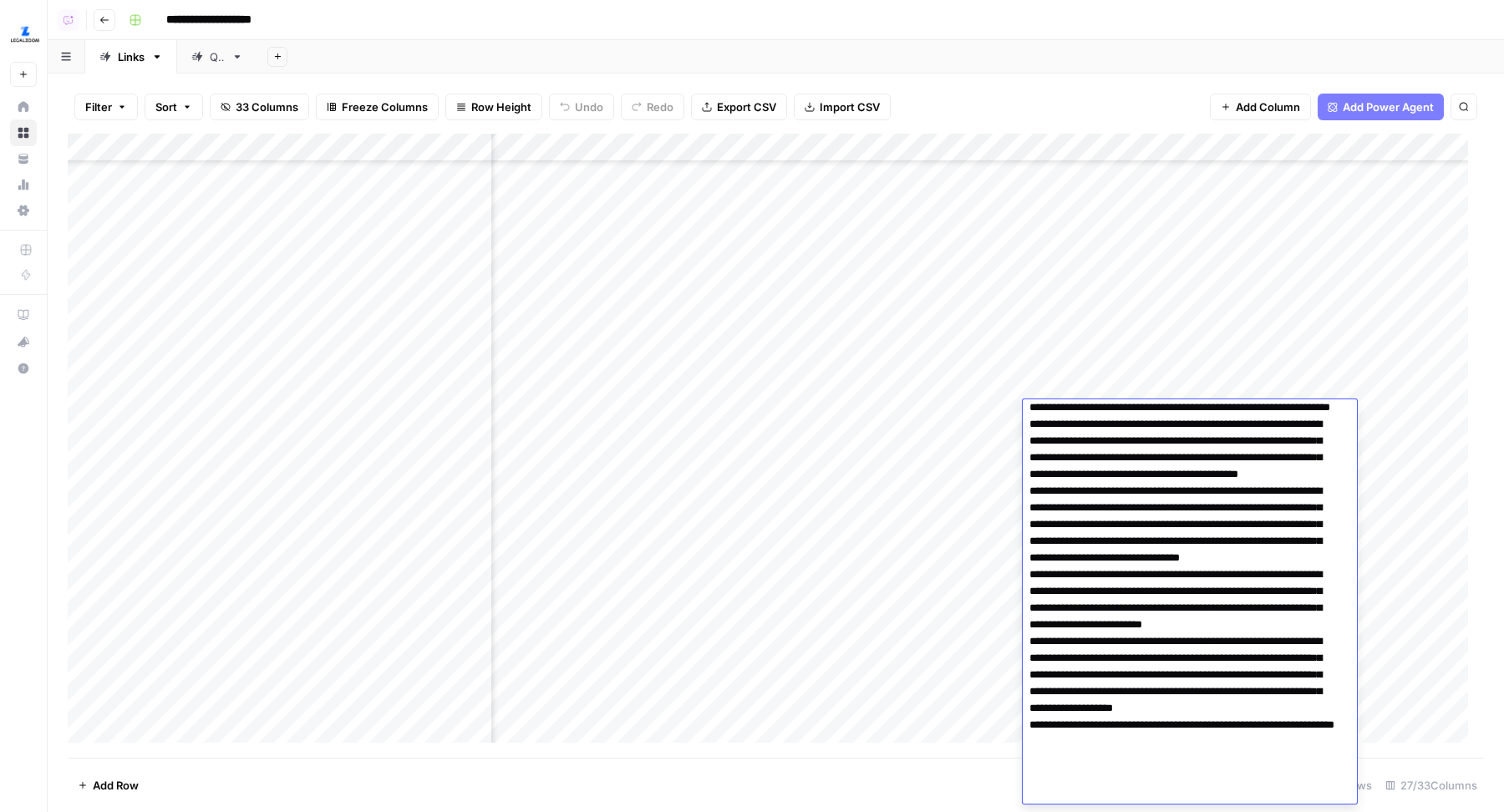
scroll to position [0, 0]
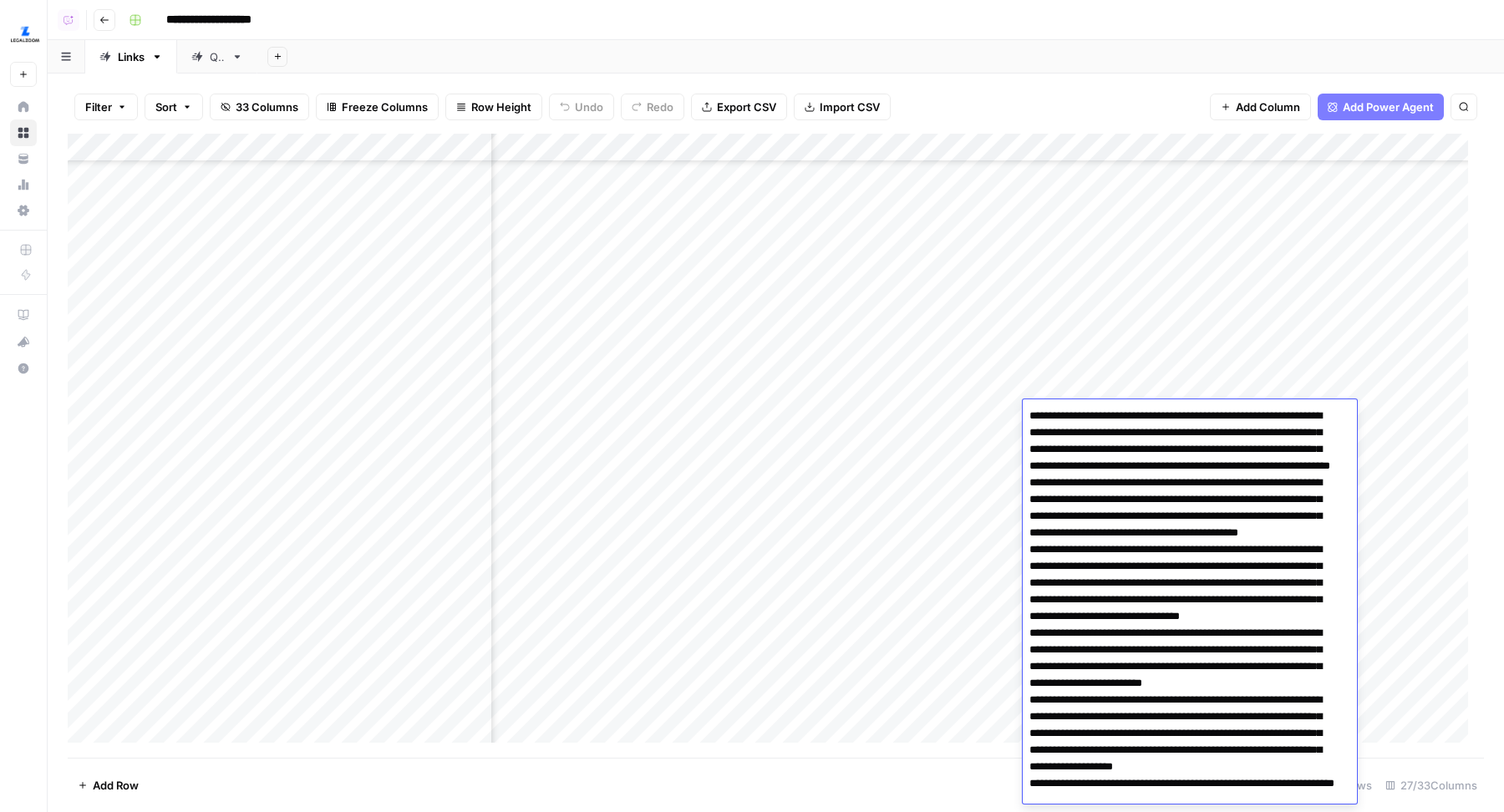
click at [1037, 89] on div "Filter Sort 33 Columns Freeze Columns Row Height Undo Redo Export CSV Import CS…" at bounding box center [776, 107] width 1416 height 53
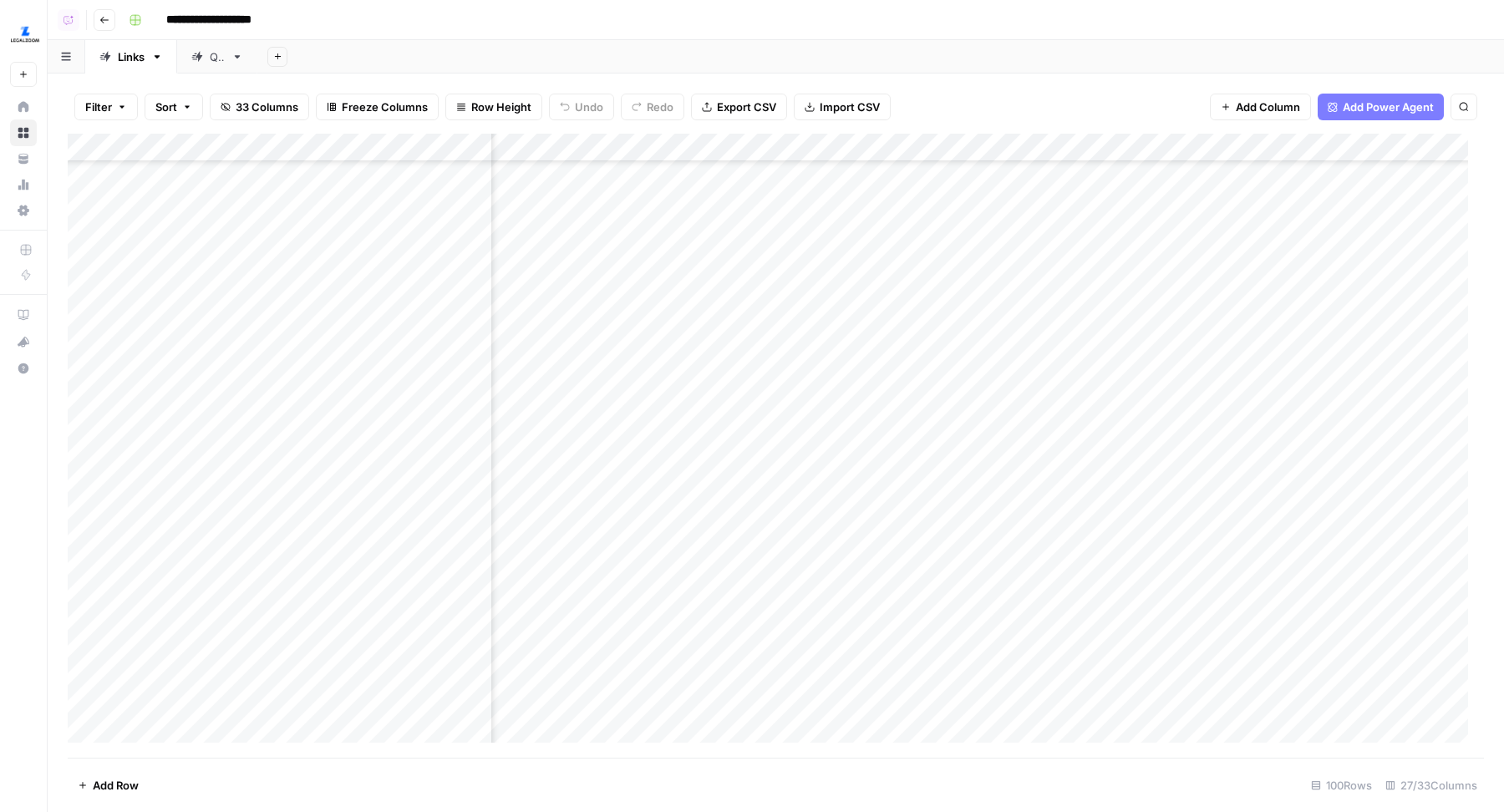
click at [1190, 417] on div "Add Column" at bounding box center [776, 446] width 1416 height 625
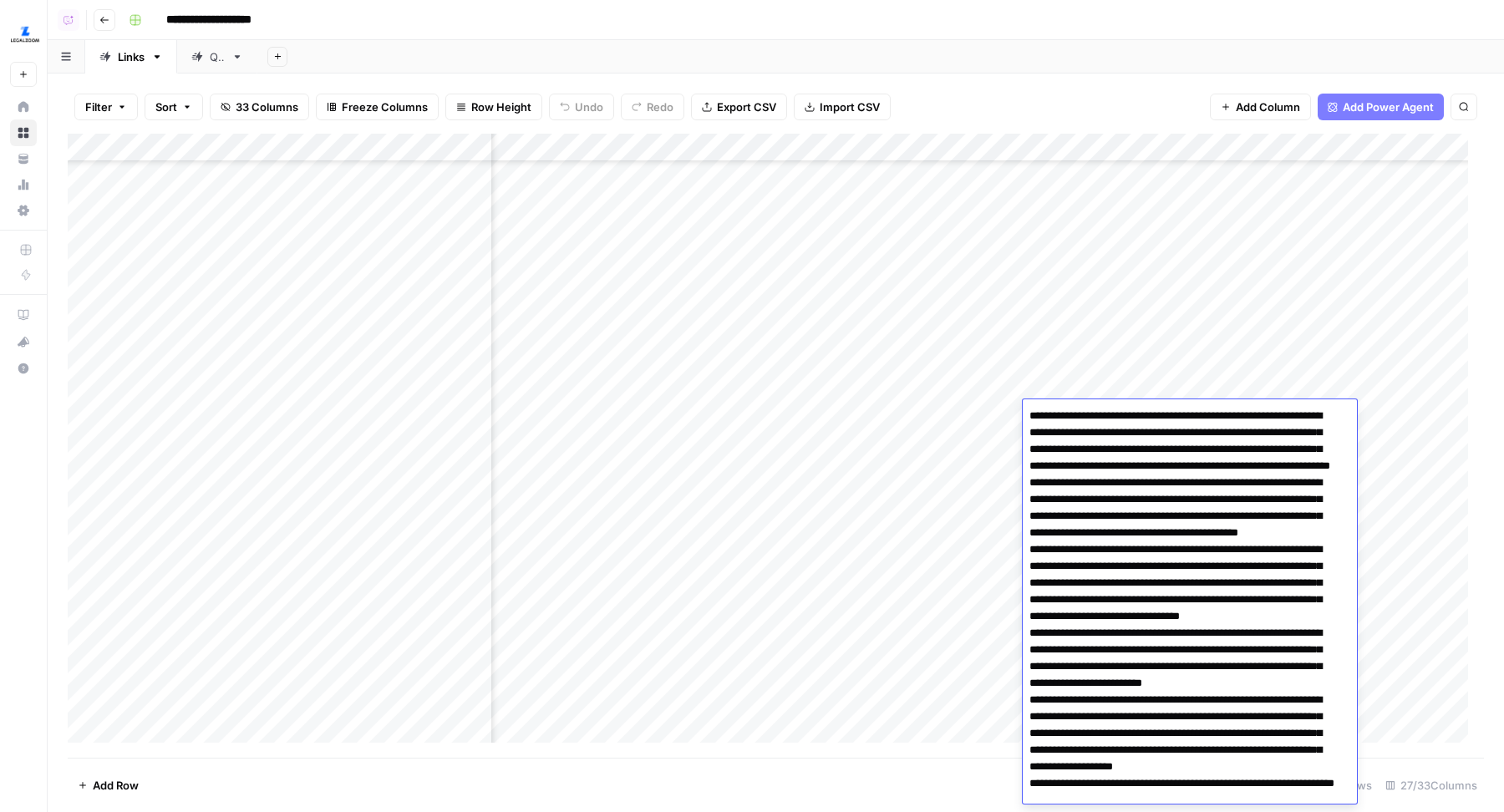
scroll to position [75, 0]
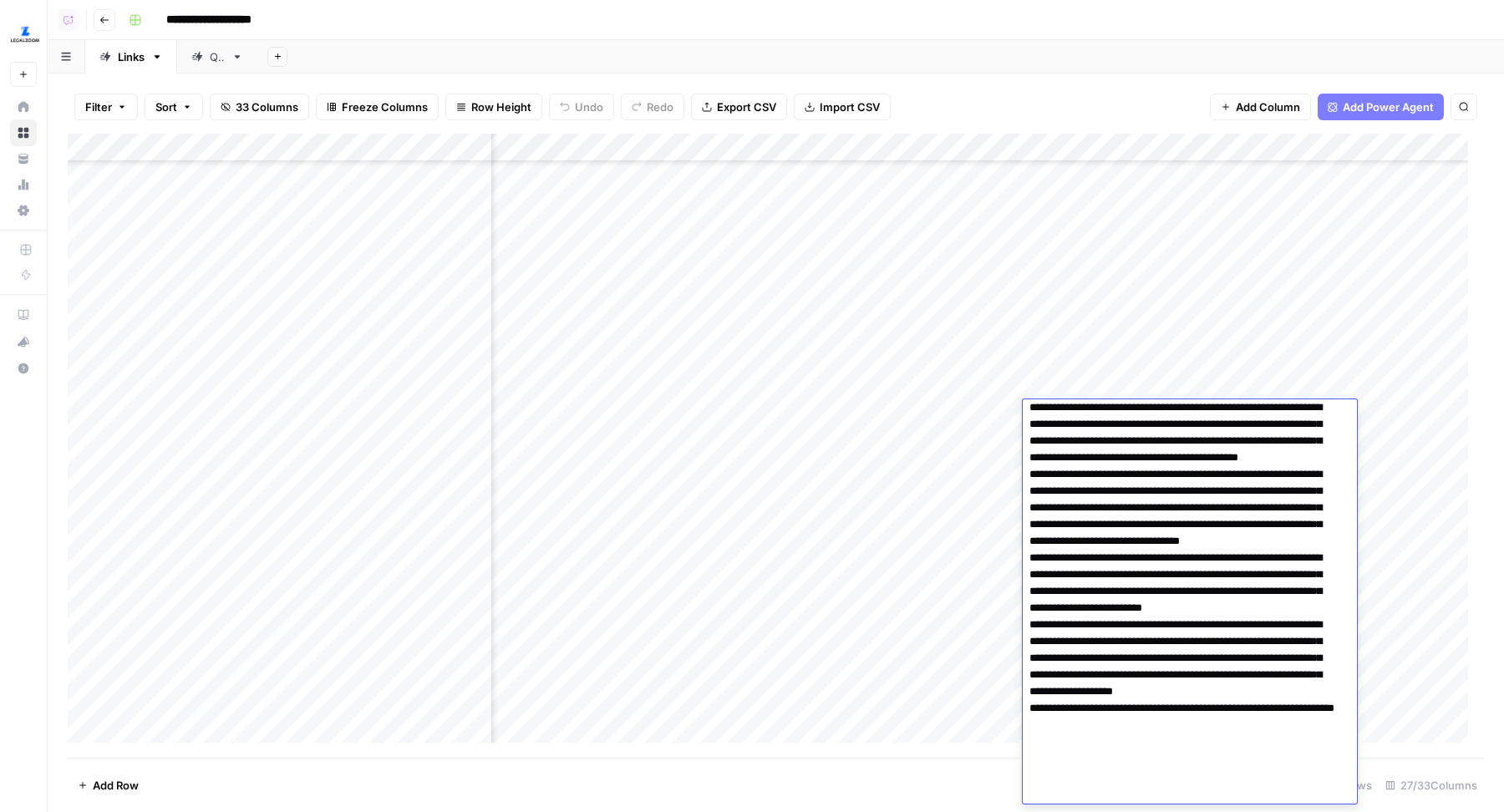
click at [1190, 417] on textarea at bounding box center [1182, 566] width 318 height 474
click at [1194, 522] on textarea at bounding box center [1182, 566] width 318 height 474
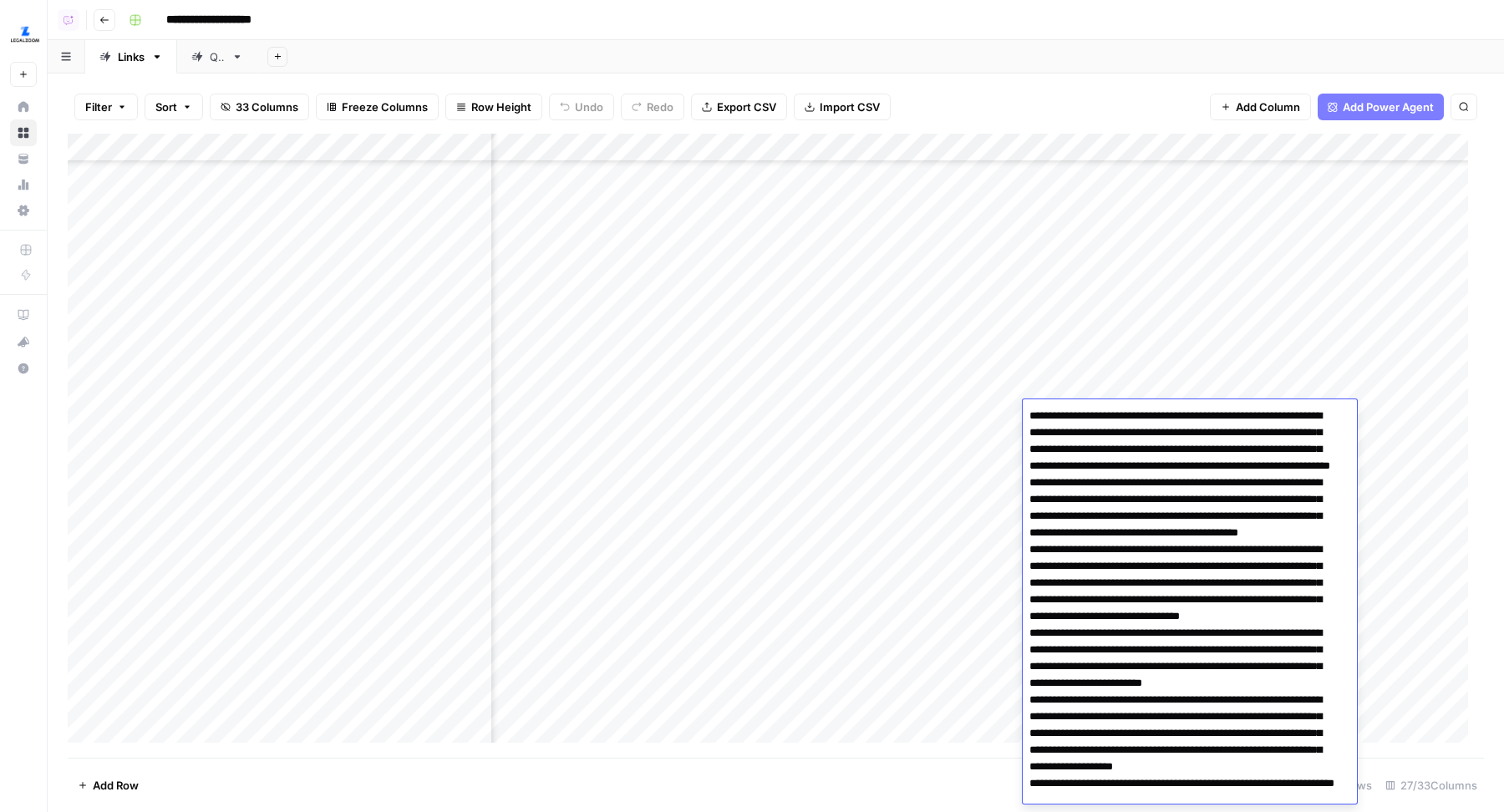
click at [1168, 494] on textarea at bounding box center [1182, 642] width 318 height 474
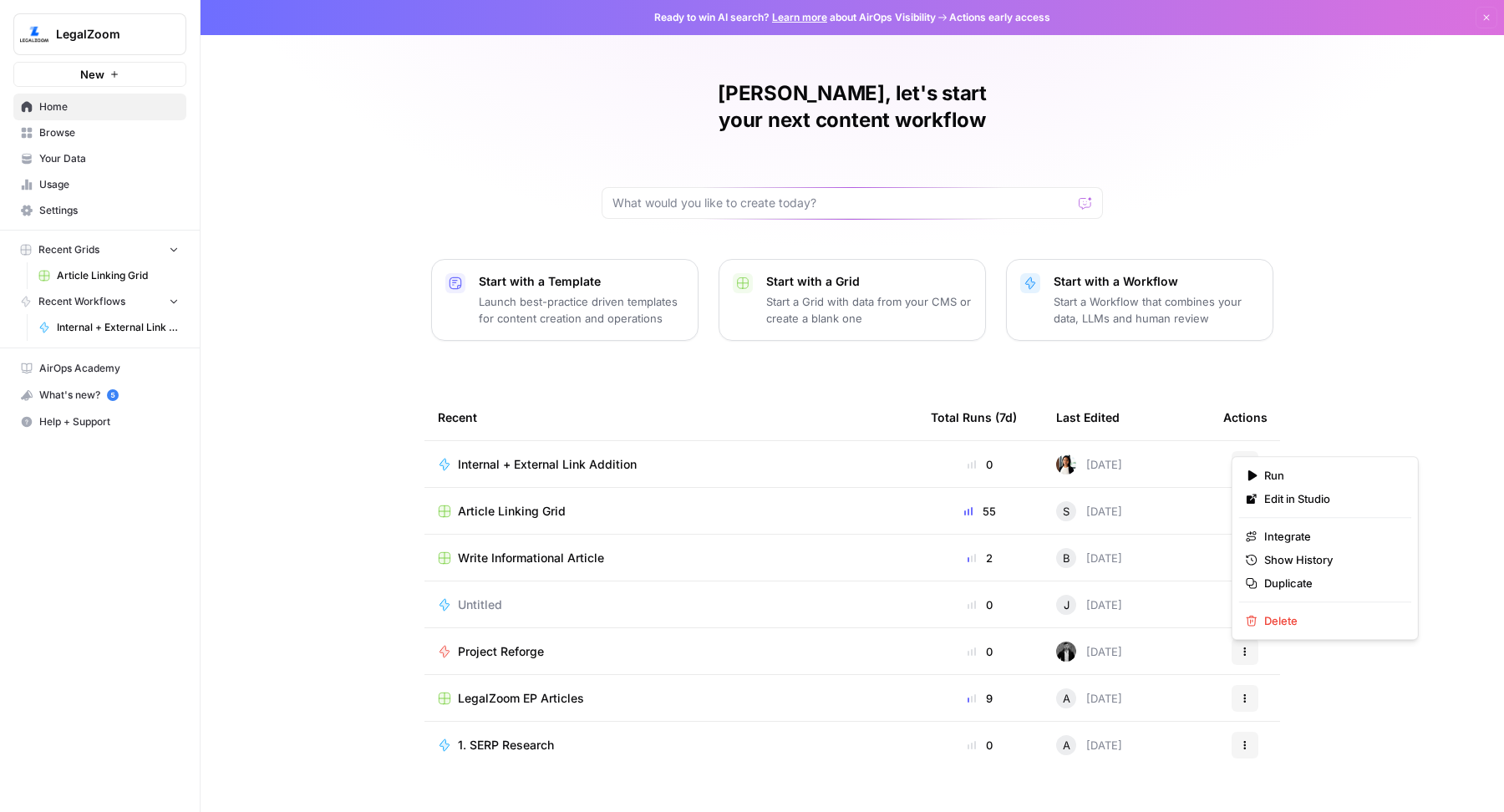
click at [1236, 451] on button "Actions" at bounding box center [1244, 464] width 27 height 27
click at [1241, 346] on div "[PERSON_NAME], let's start your next content workflow Start with a Template Lau…" at bounding box center [852, 406] width 1304 height 812
click at [596, 441] on td "Internal + External Link Addition" at bounding box center [671, 463] width 493 height 46
click at [597, 456] on span "Internal + External Link Addition" at bounding box center [547, 464] width 179 height 16
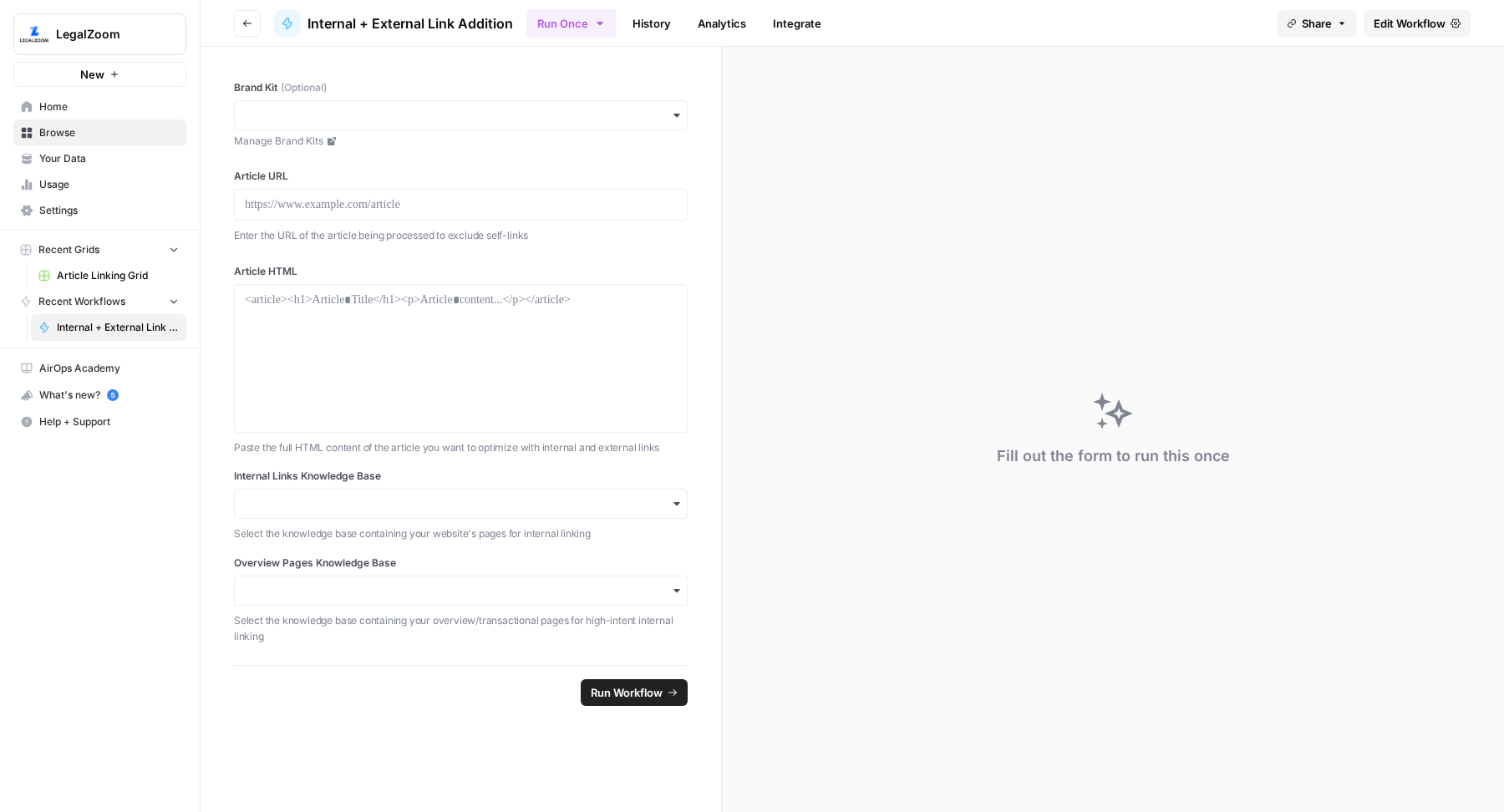
click at [648, 23] on link "History" at bounding box center [651, 23] width 58 height 27
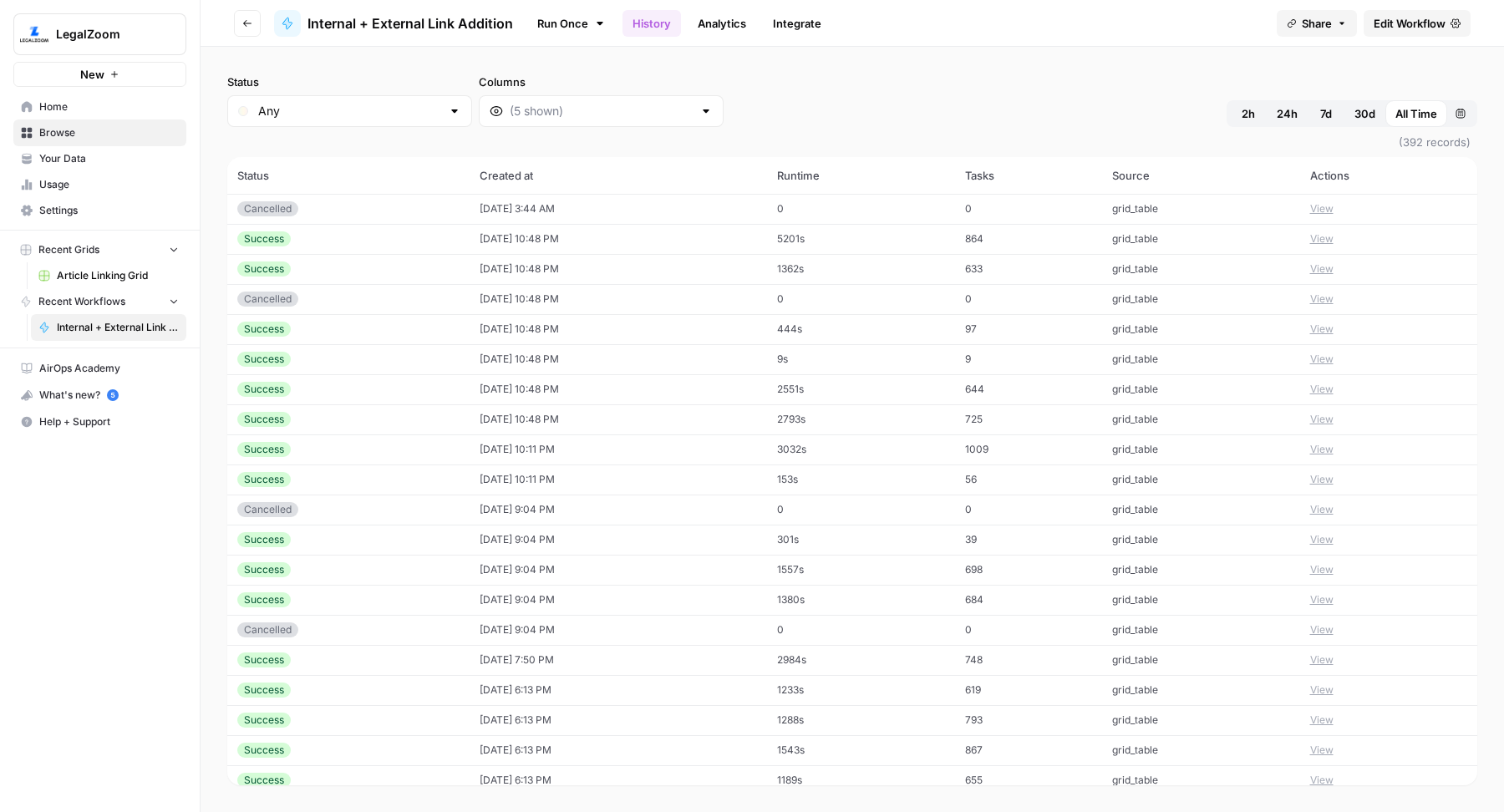
click at [537, 19] on link "Run Once" at bounding box center [571, 23] width 89 height 28
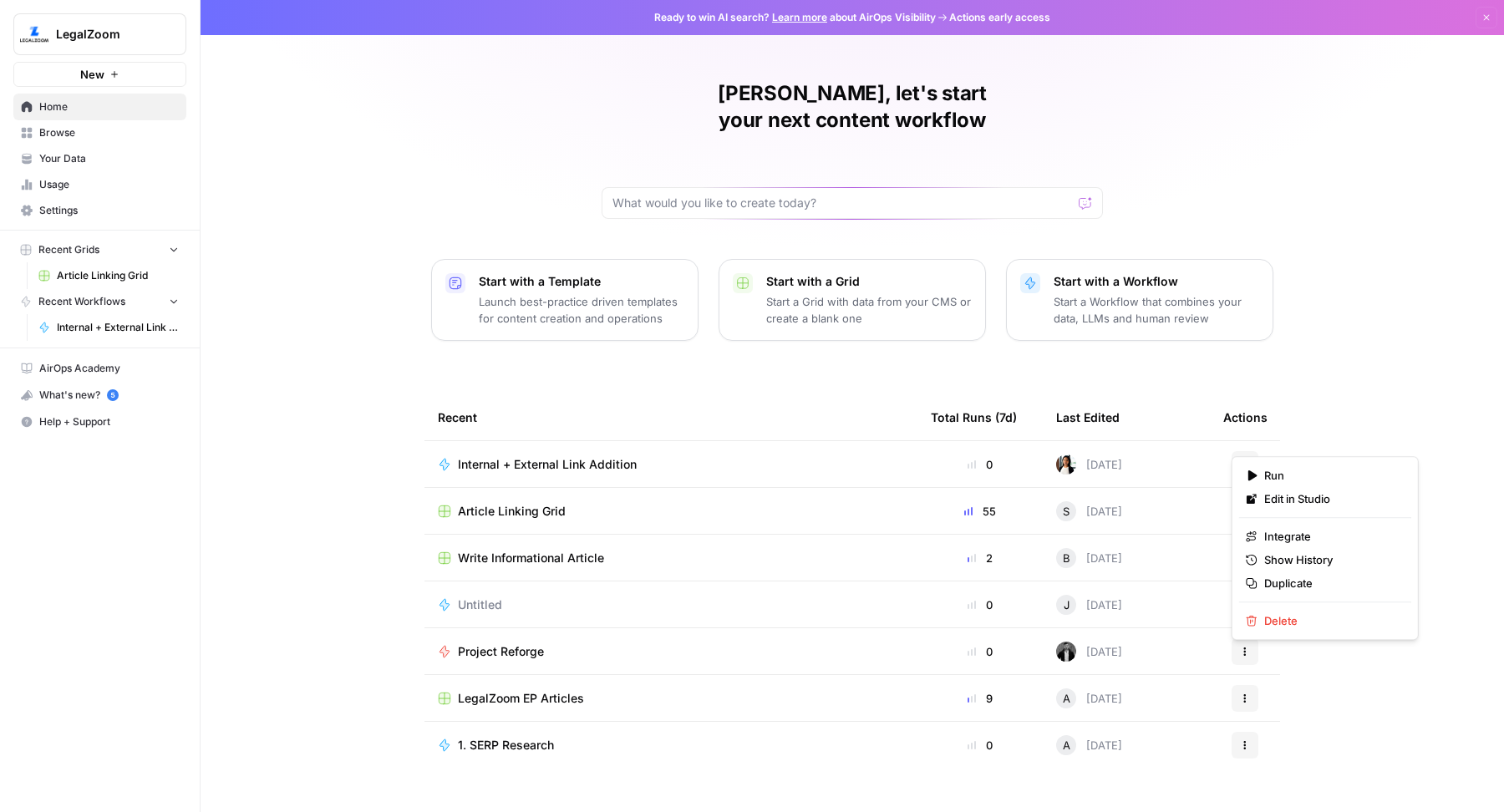
click at [1250, 451] on button "Actions" at bounding box center [1244, 464] width 27 height 27
click at [1275, 577] on span "Duplicate" at bounding box center [1331, 583] width 134 height 16
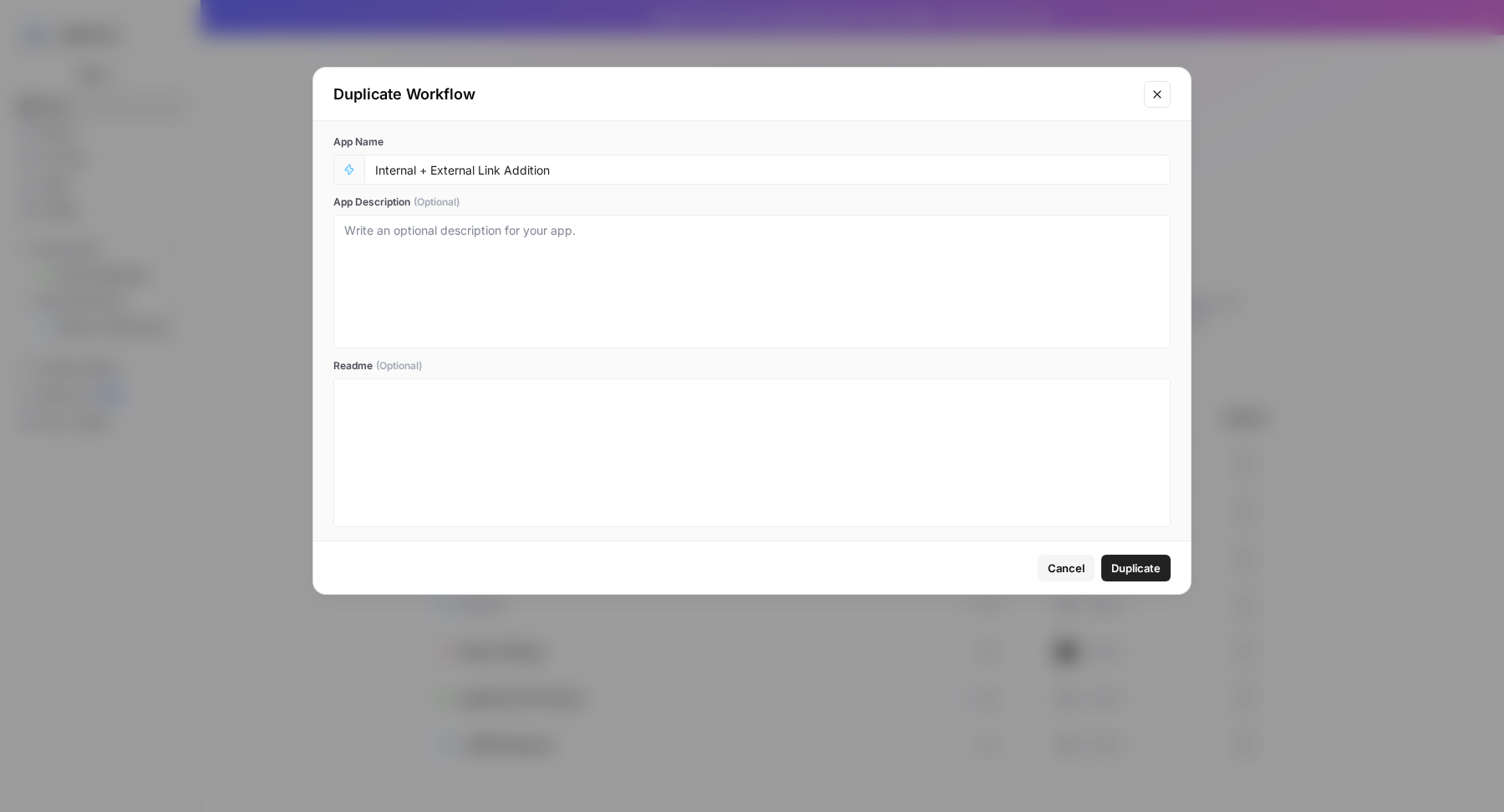
click at [368, 172] on div "Internal + External Link Addition" at bounding box center [767, 169] width 806 height 30
click at [375, 168] on input "Internal + External Link Addition" at bounding box center [767, 169] width 785 height 15
type input "[Test] Internal + External Link Addition"
click at [1143, 568] on span "Duplicate" at bounding box center [1135, 567] width 49 height 16
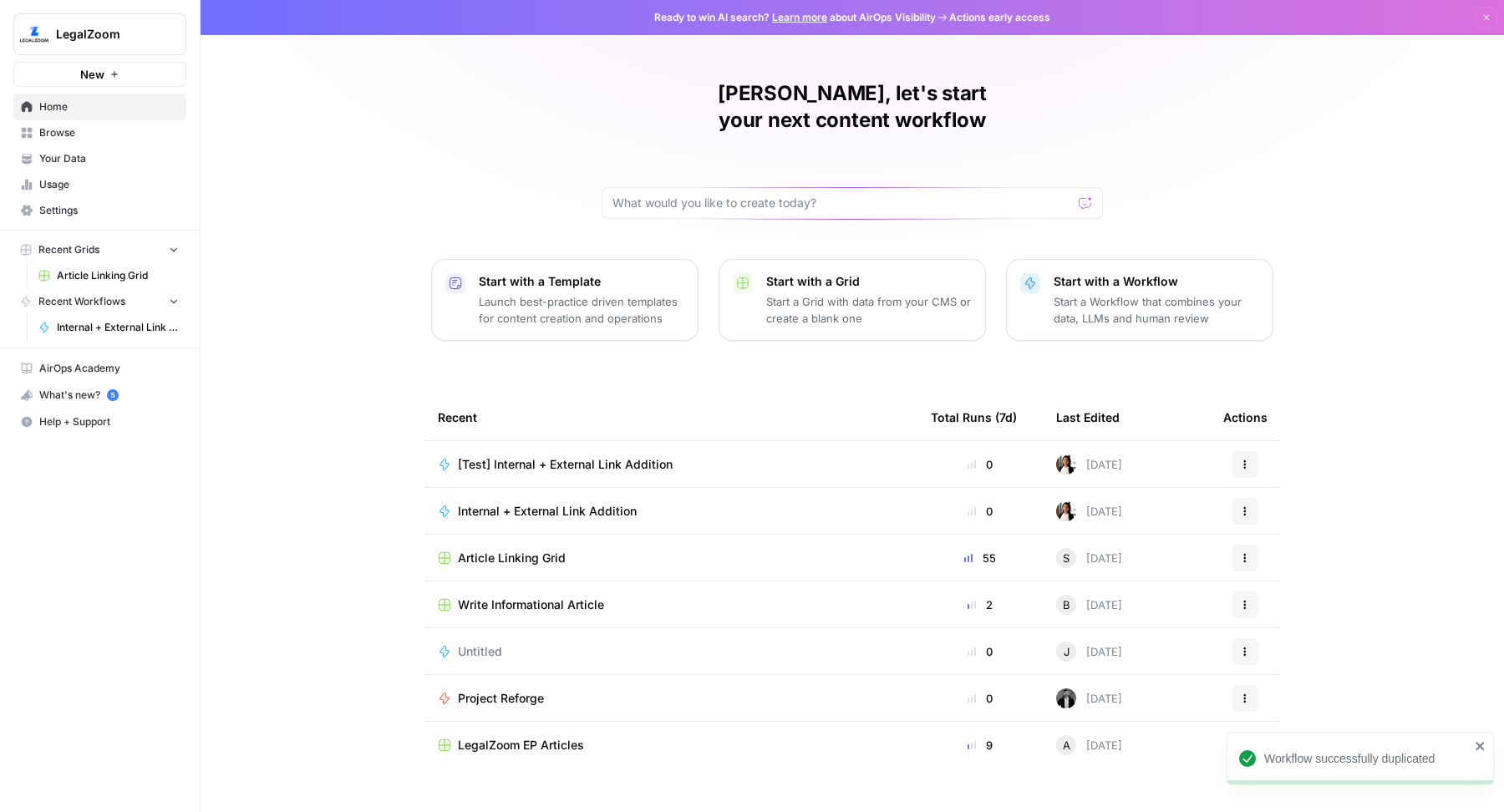
click at [687, 456] on div "[Test] Internal + External Link Addition" at bounding box center [670, 464] width 466 height 16
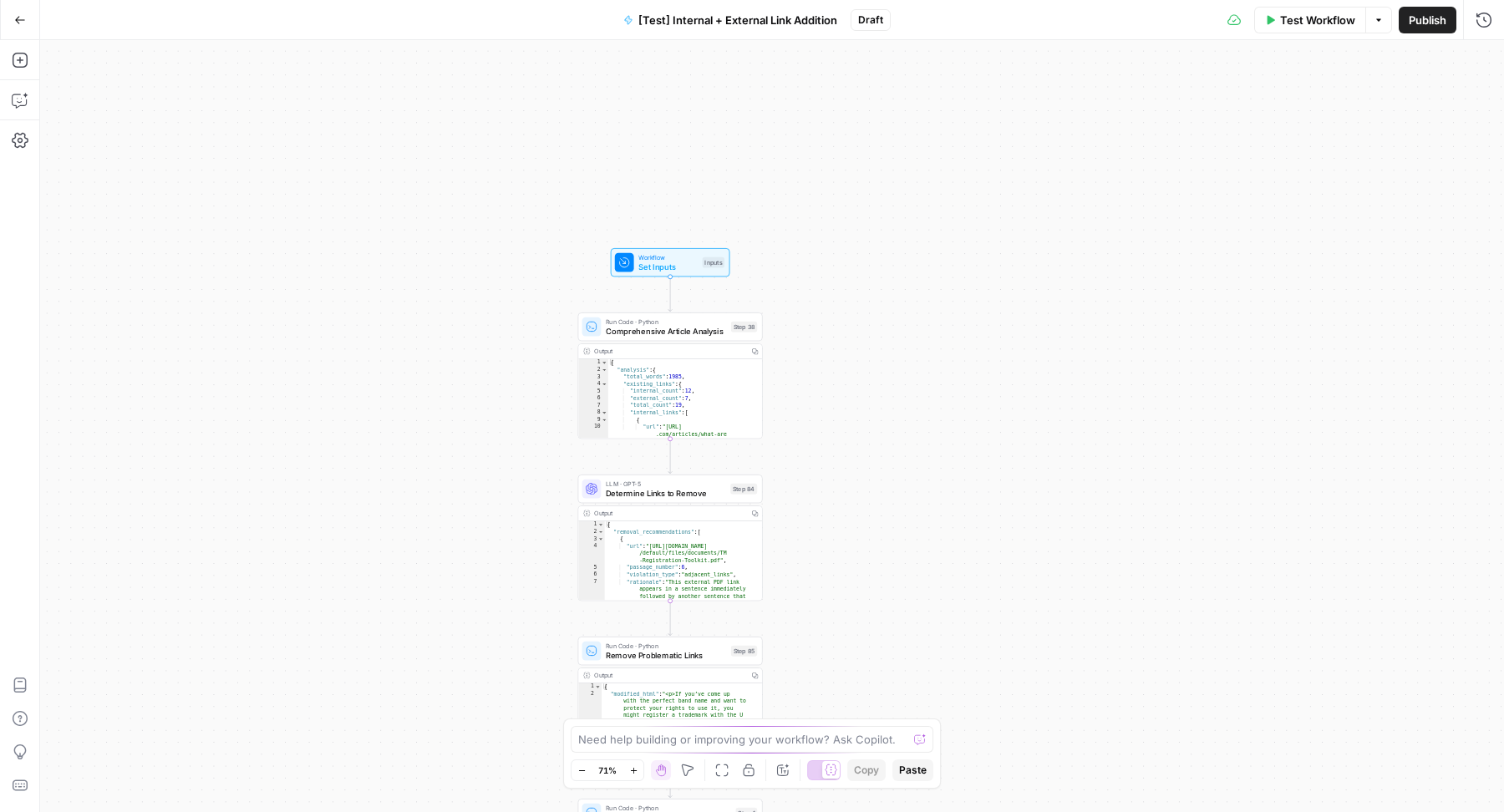
click at [1423, 27] on span "Publish" at bounding box center [1428, 20] width 38 height 16
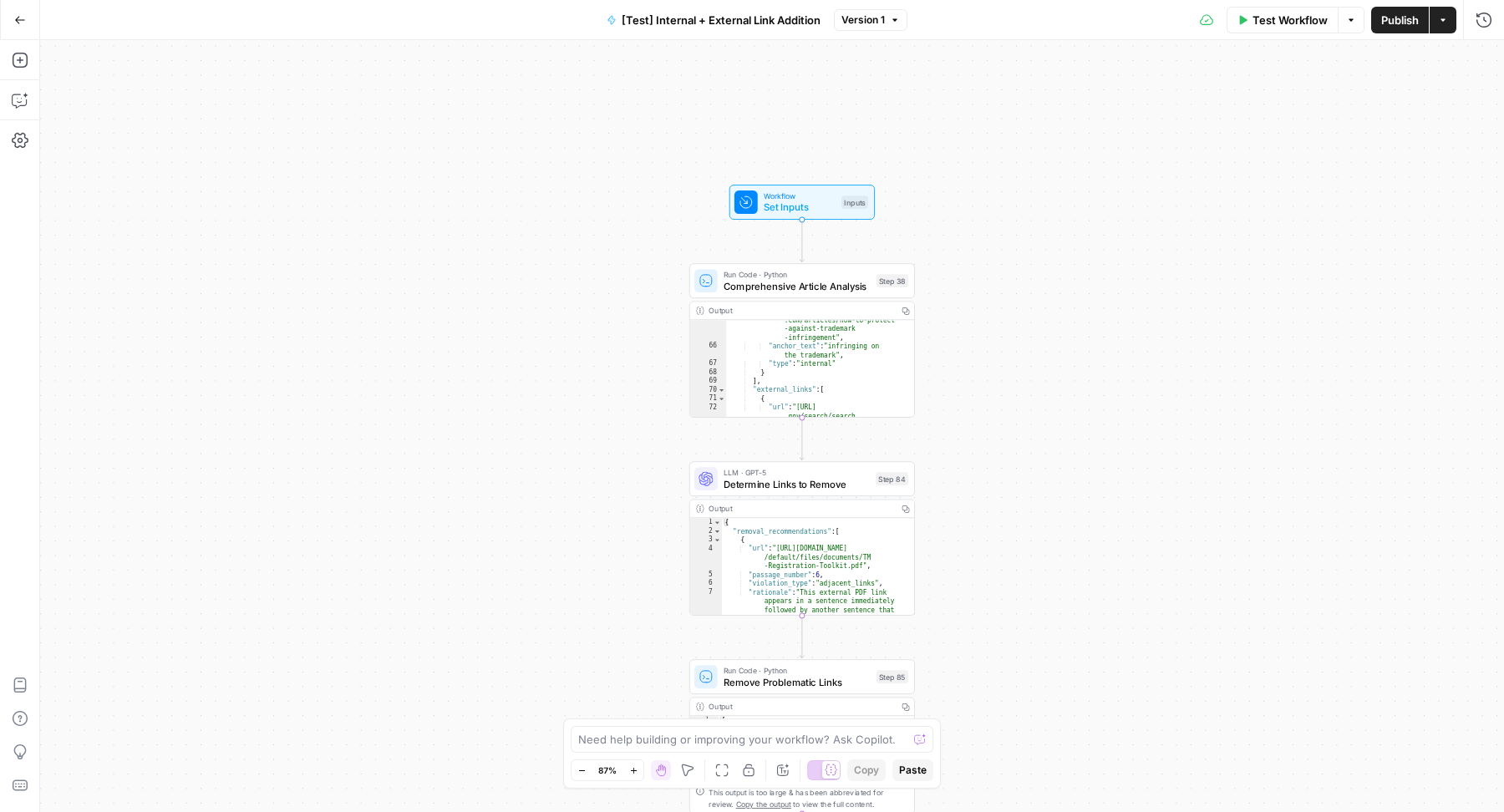
scroll to position [1036, 0]
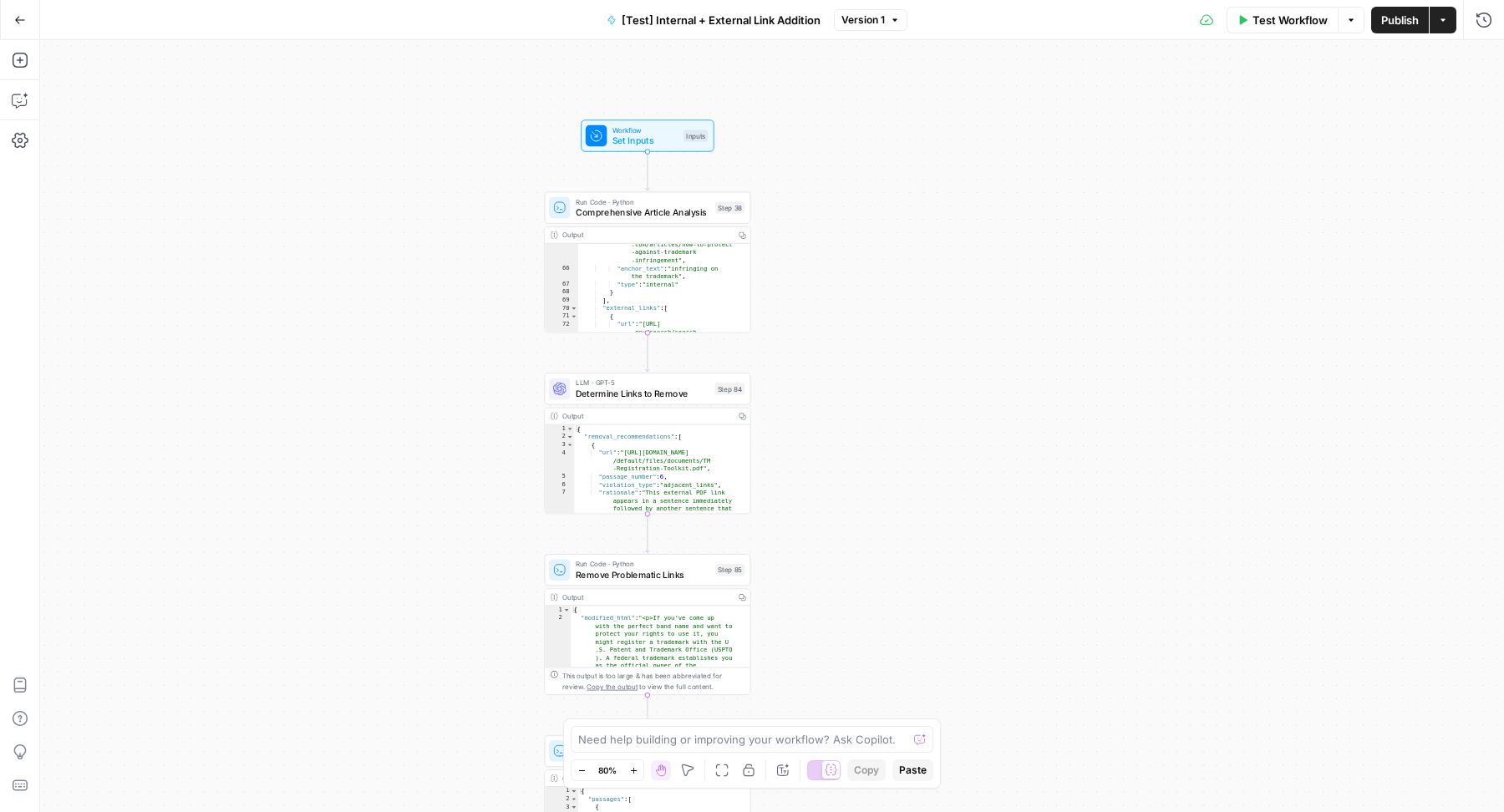
click at [999, 42] on div "true false Workflow Set Inputs Inputs Run Code · Python Comprehensive Article A…" at bounding box center [772, 426] width 1464 height 772
click at [15, 595] on div "Add Steps Copilot Settings AirOps Academy Help Give Feedback Shortcuts" at bounding box center [20, 426] width 40 height 772
click at [18, 687] on icon "button" at bounding box center [20, 684] width 16 height 16
